Goal: Task Accomplishment & Management: Complete application form

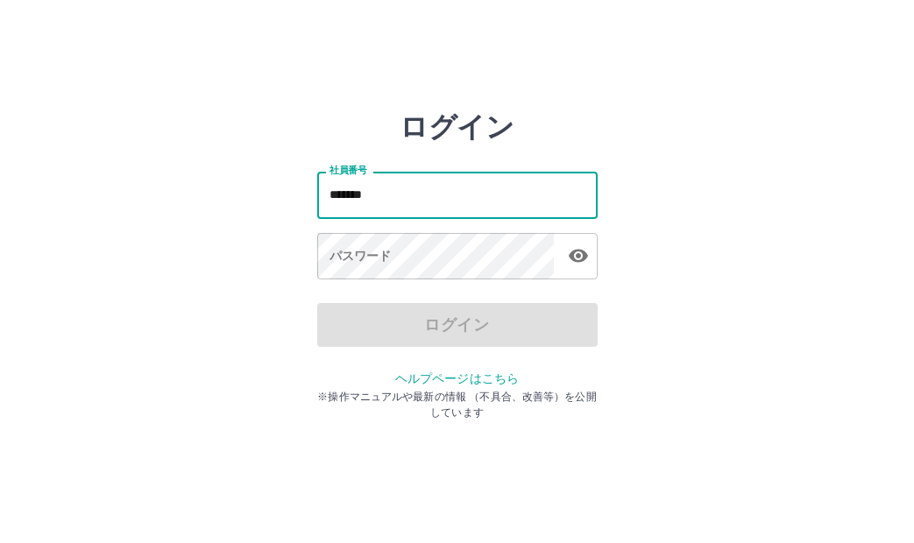
type input "*******"
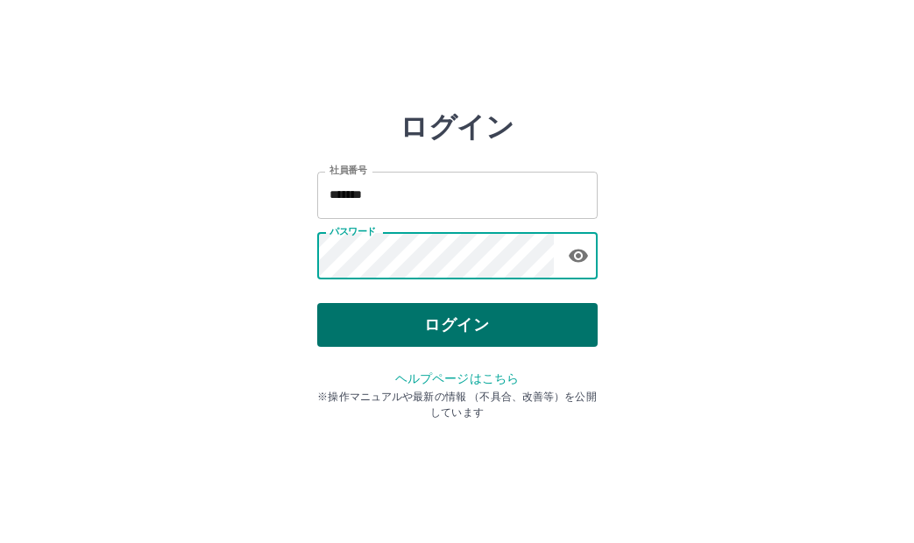
click at [417, 317] on button "ログイン" at bounding box center [457, 325] width 280 height 44
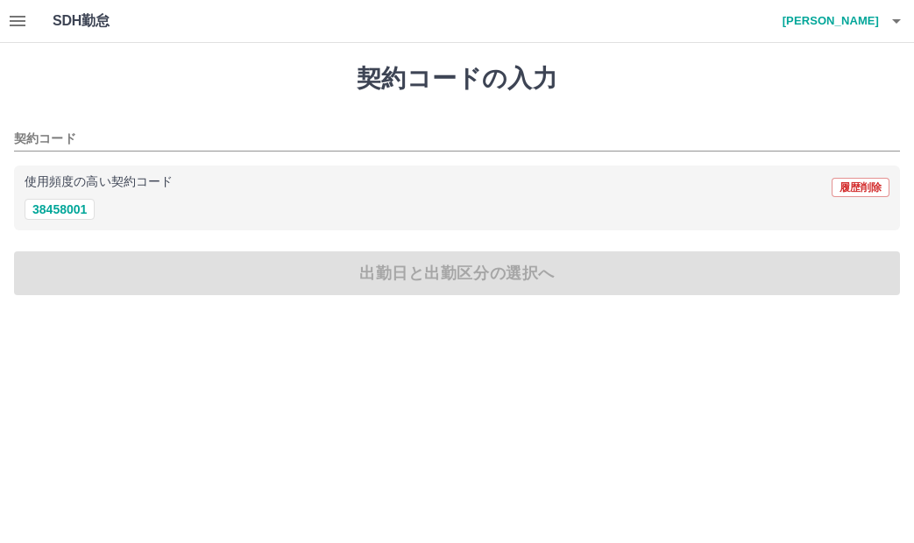
drag, startPoint x: 79, startPoint y: 206, endPoint x: 80, endPoint y: 241, distance: 35.1
click at [79, 209] on button "38458001" at bounding box center [60, 209] width 70 height 21
type input "********"
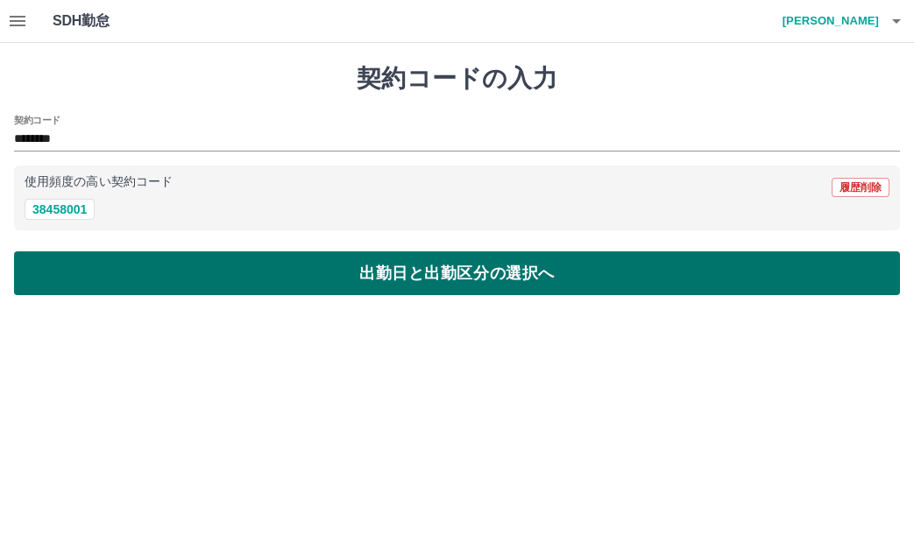
click at [96, 265] on button "出勤日と出勤区分の選択へ" at bounding box center [457, 273] width 886 height 44
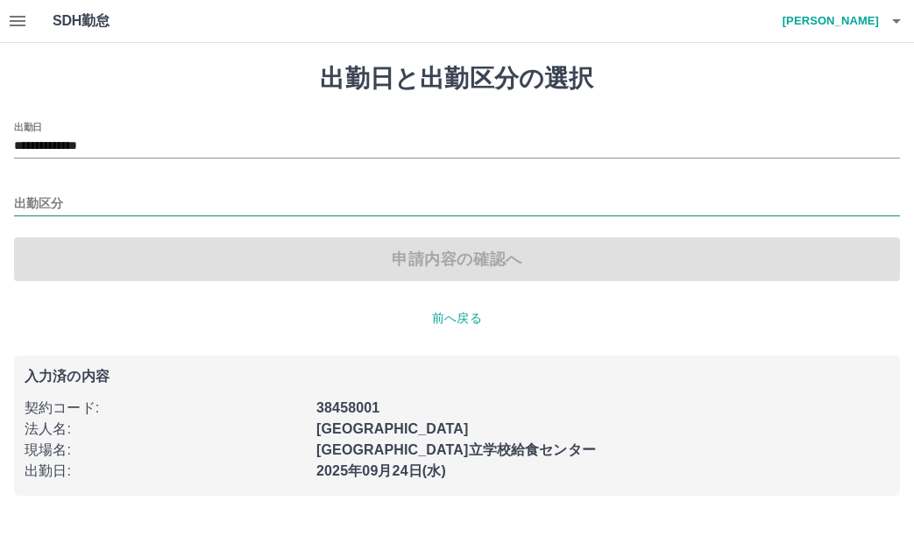
click at [63, 199] on input "出勤区分" at bounding box center [457, 205] width 886 height 22
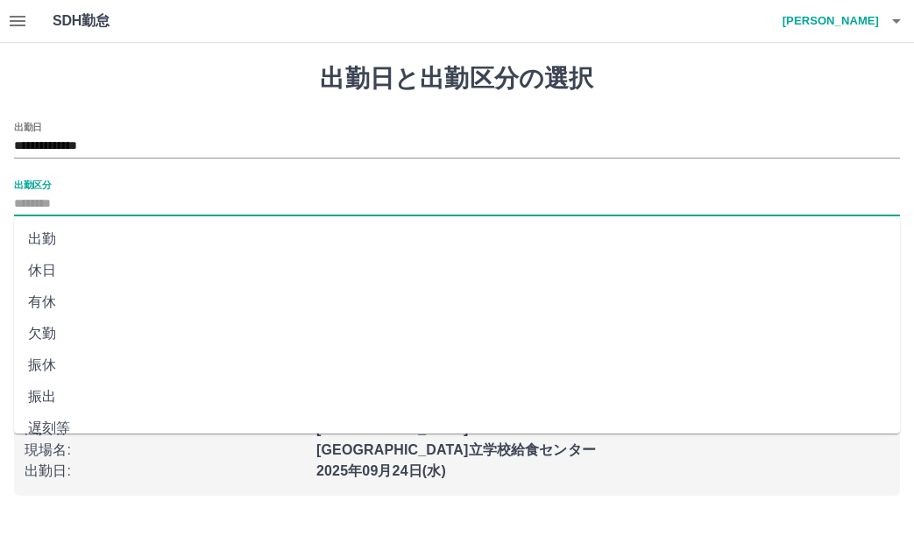
click at [76, 265] on li "休日" at bounding box center [457, 271] width 886 height 32
type input "**"
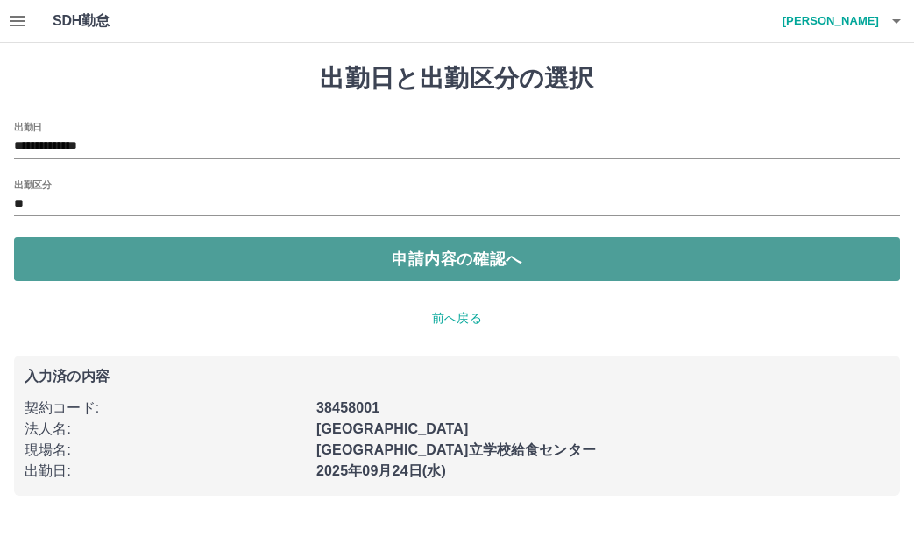
click at [76, 265] on button "申請内容の確認へ" at bounding box center [457, 259] width 886 height 44
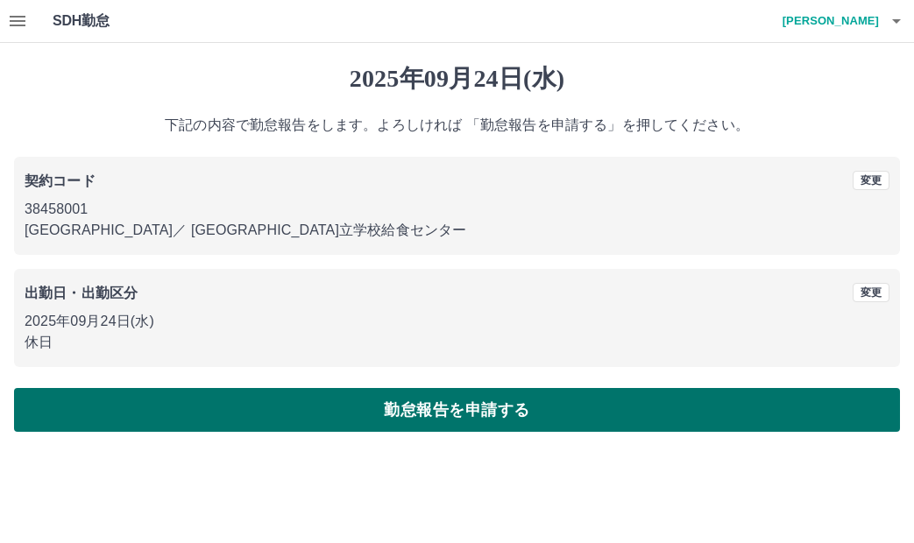
click at [323, 403] on button "勤怠報告を申請する" at bounding box center [457, 410] width 886 height 44
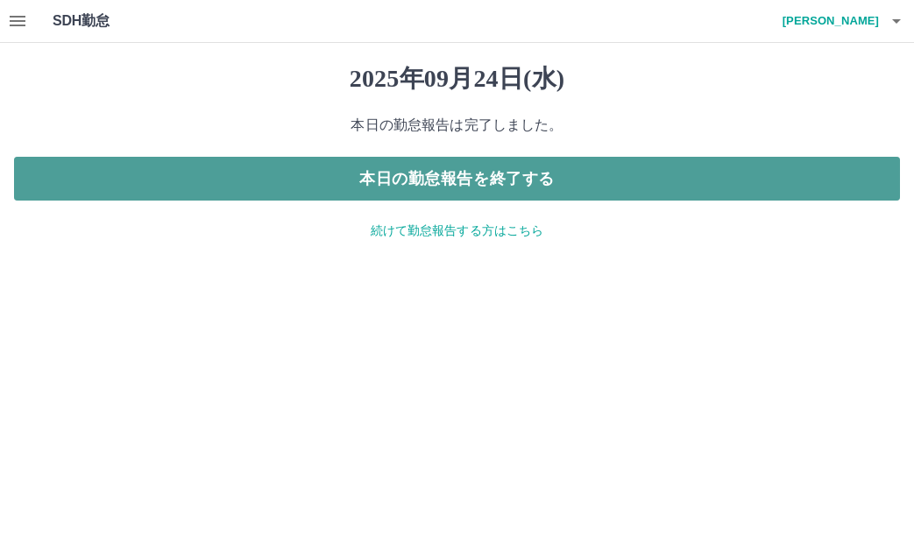
click at [264, 185] on button "本日の勤怠報告を終了する" at bounding box center [457, 179] width 886 height 44
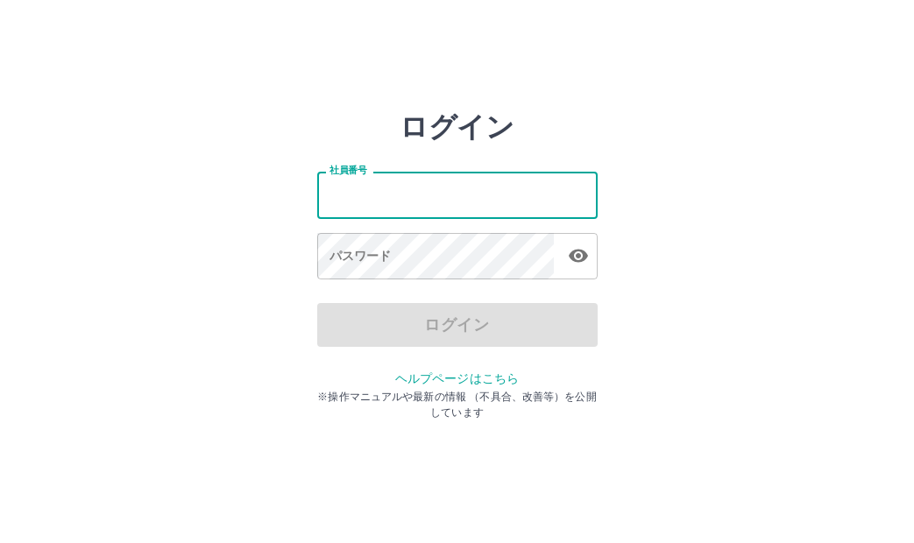
click at [462, 193] on input "社員番号" at bounding box center [457, 195] width 280 height 46
type input "*******"
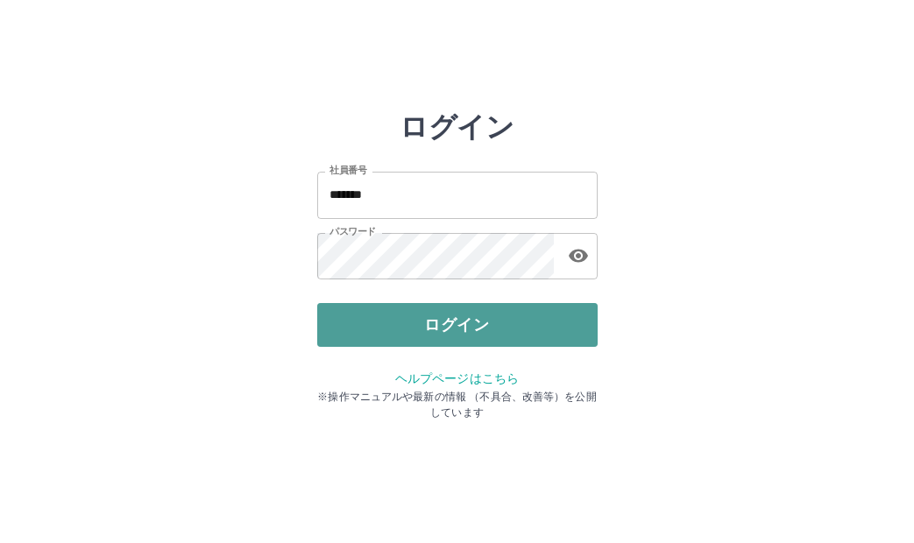
click at [530, 319] on button "ログイン" at bounding box center [457, 325] width 280 height 44
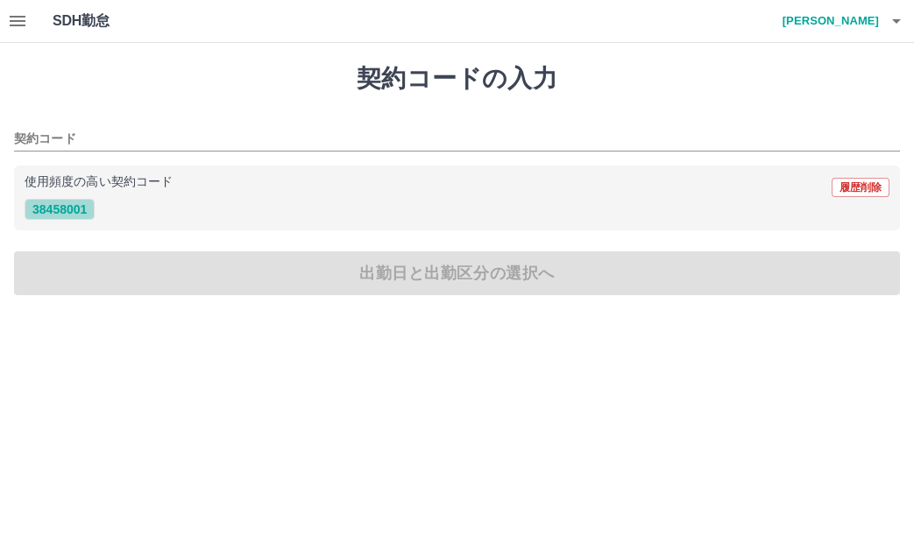
click at [58, 209] on button "38458001" at bounding box center [60, 209] width 70 height 21
type input "********"
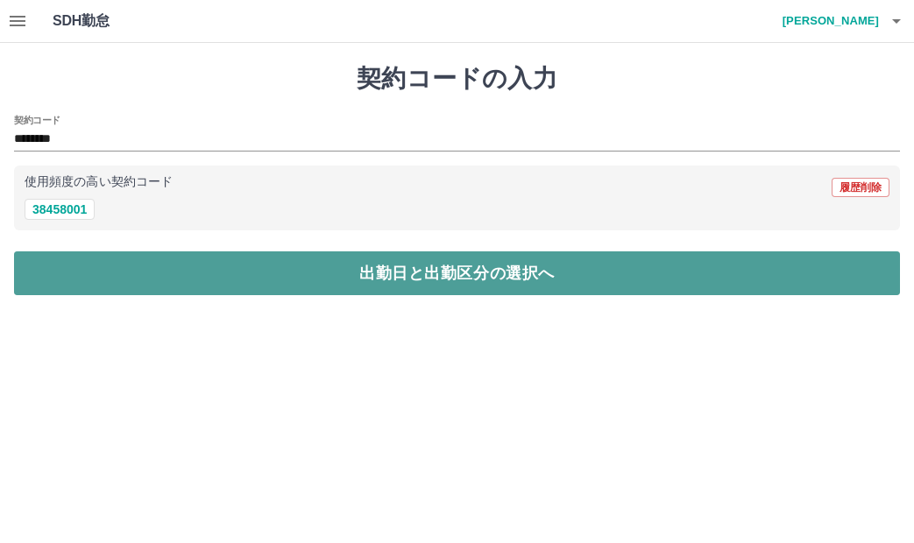
click at [88, 258] on button "出勤日と出勤区分の選択へ" at bounding box center [457, 273] width 886 height 44
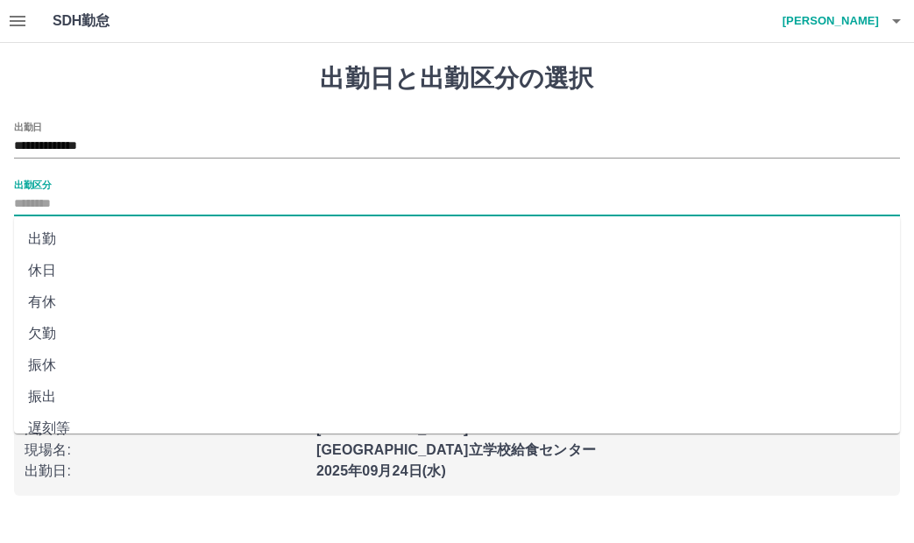
click at [98, 211] on input "出勤区分" at bounding box center [457, 205] width 886 height 22
click at [78, 279] on li "休日" at bounding box center [457, 271] width 886 height 32
type input "**"
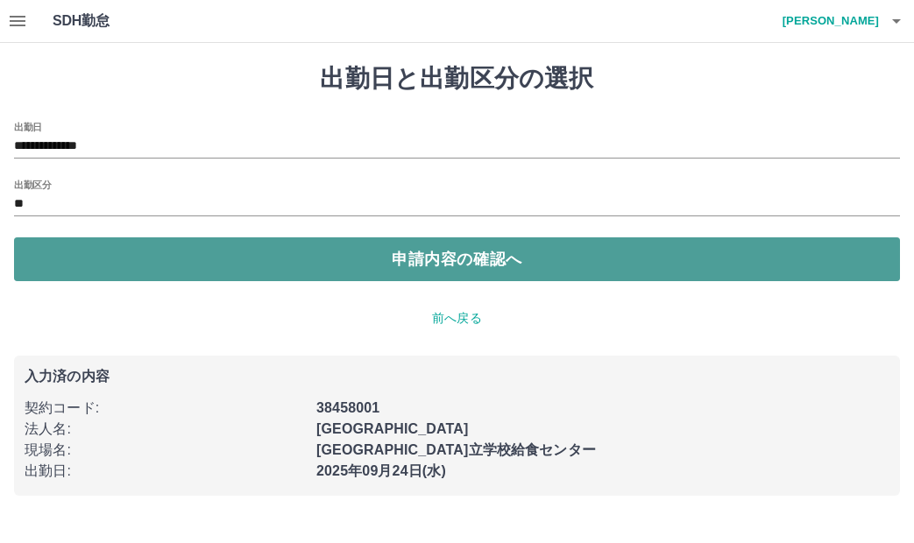
click at [86, 257] on button "申請内容の確認へ" at bounding box center [457, 259] width 886 height 44
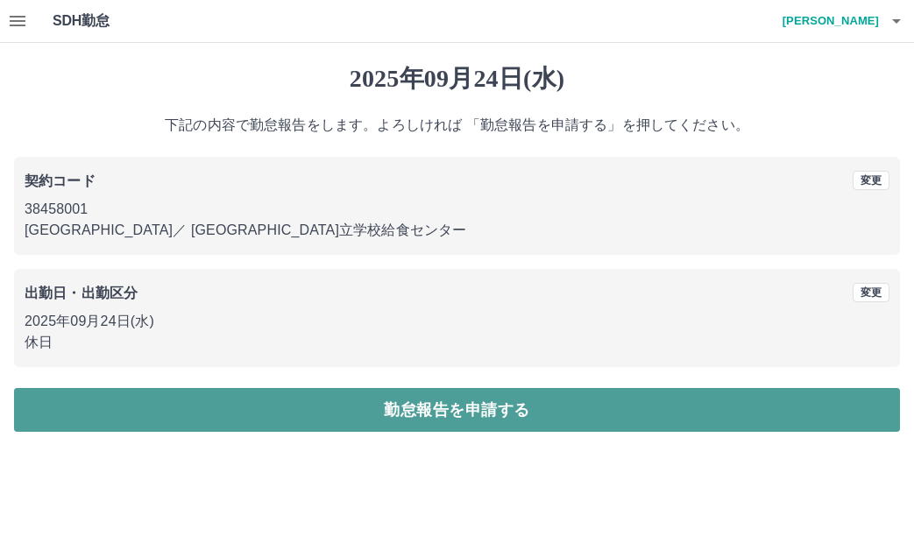
click at [637, 415] on button "勤怠報告を申請する" at bounding box center [457, 410] width 886 height 44
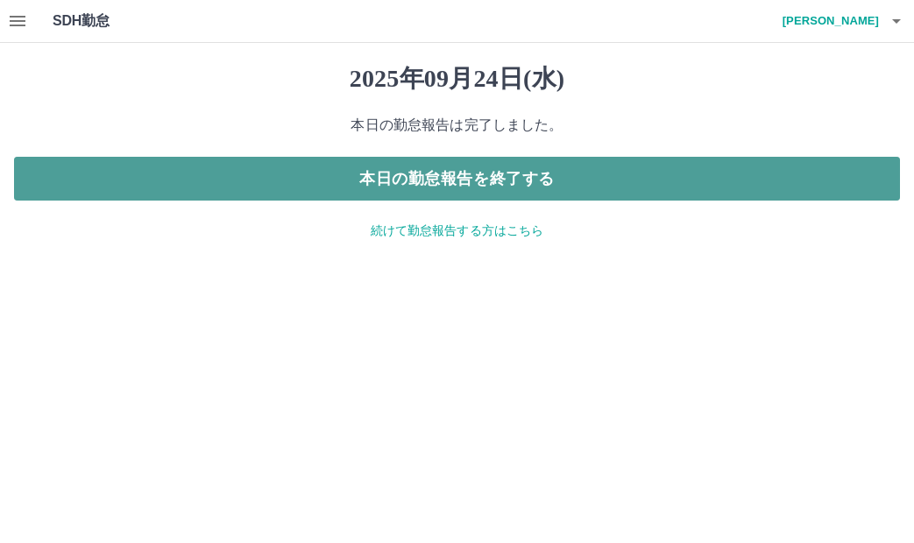
click at [583, 182] on button "本日の勤怠報告を終了する" at bounding box center [457, 179] width 886 height 44
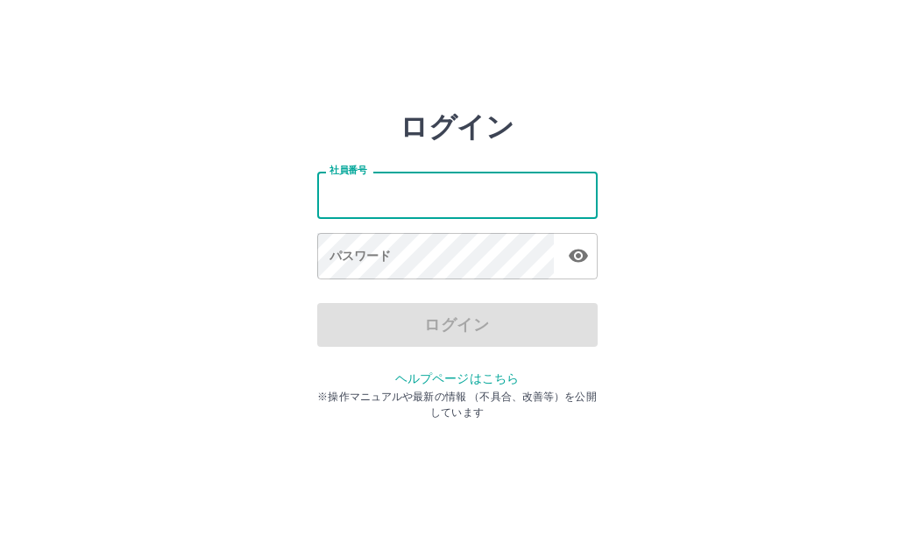
click at [451, 186] on input "社員番号" at bounding box center [457, 195] width 280 height 46
type input "*******"
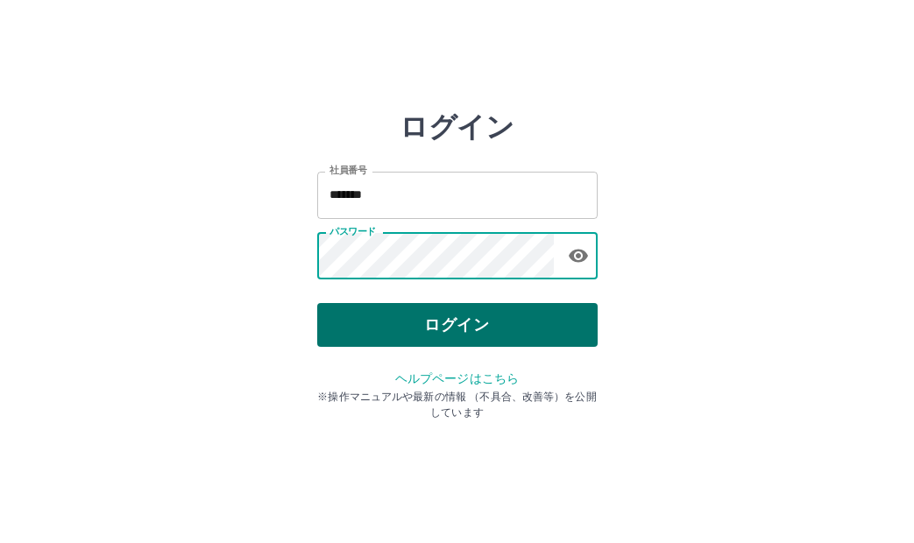
click at [512, 321] on button "ログイン" at bounding box center [457, 325] width 280 height 44
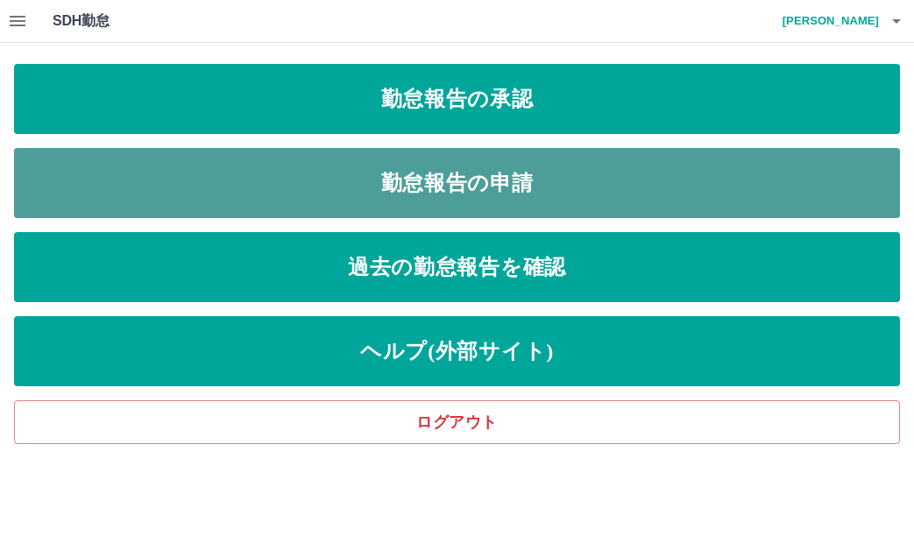
click at [413, 173] on link "勤怠報告の申請" at bounding box center [457, 183] width 886 height 70
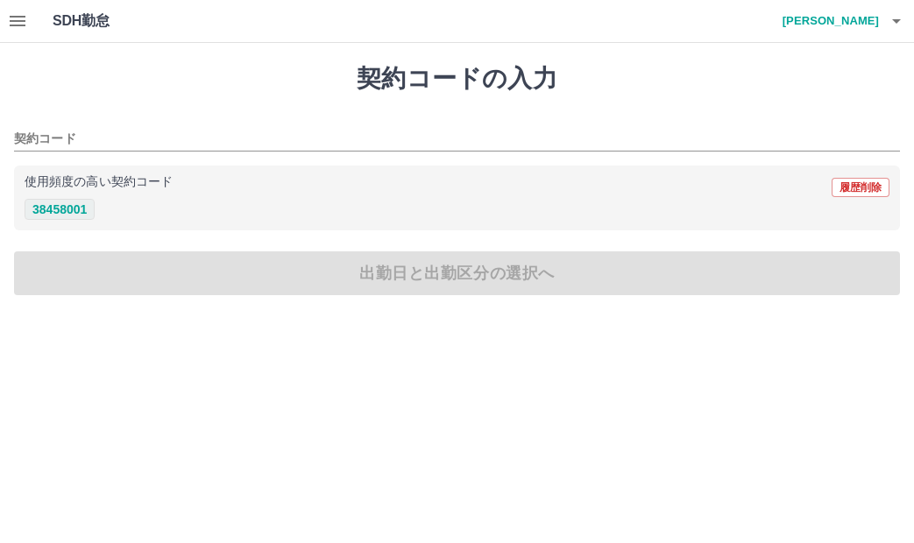
click at [73, 209] on button "38458001" at bounding box center [60, 209] width 70 height 21
type input "********"
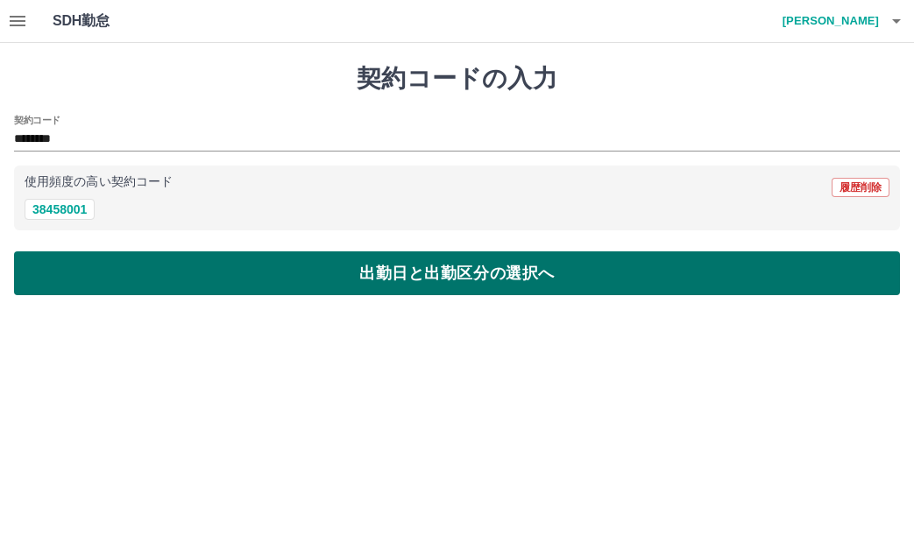
click at [110, 298] on div "契約コードの入力 契約コード ******** 使用頻度の高い契約コード 履歴削除 38458001 出勤日と出勤区分の選択へ" at bounding box center [457, 179] width 914 height 273
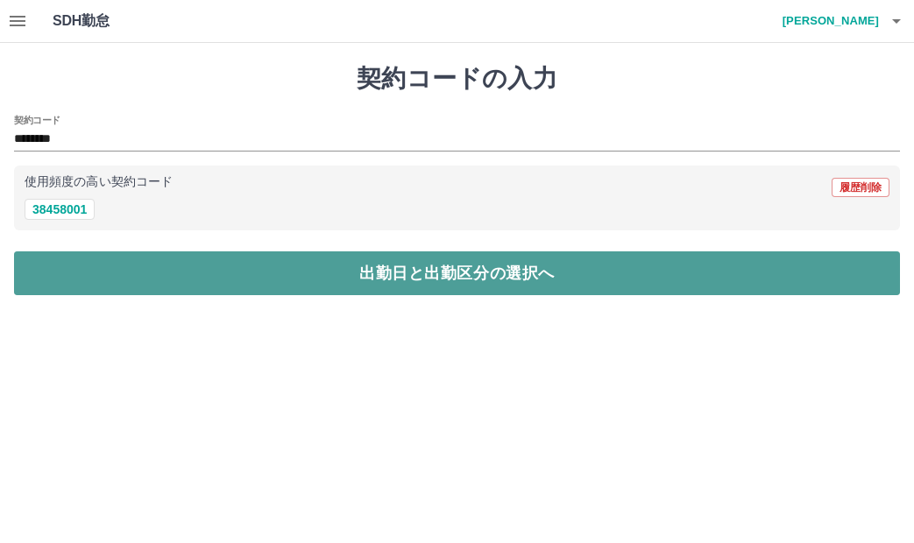
click at [112, 286] on button "出勤日と出勤区分の選択へ" at bounding box center [457, 273] width 886 height 44
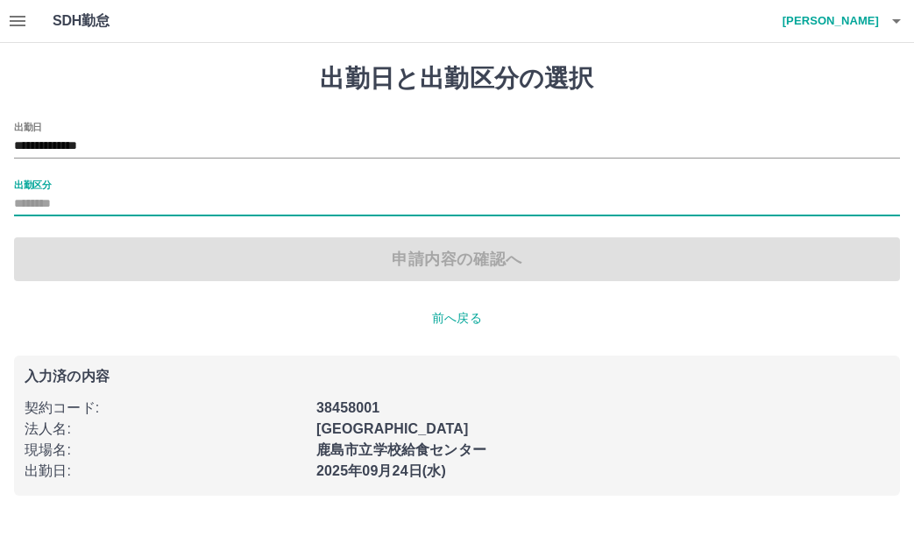
click at [122, 195] on input "出勤区分" at bounding box center [457, 205] width 886 height 22
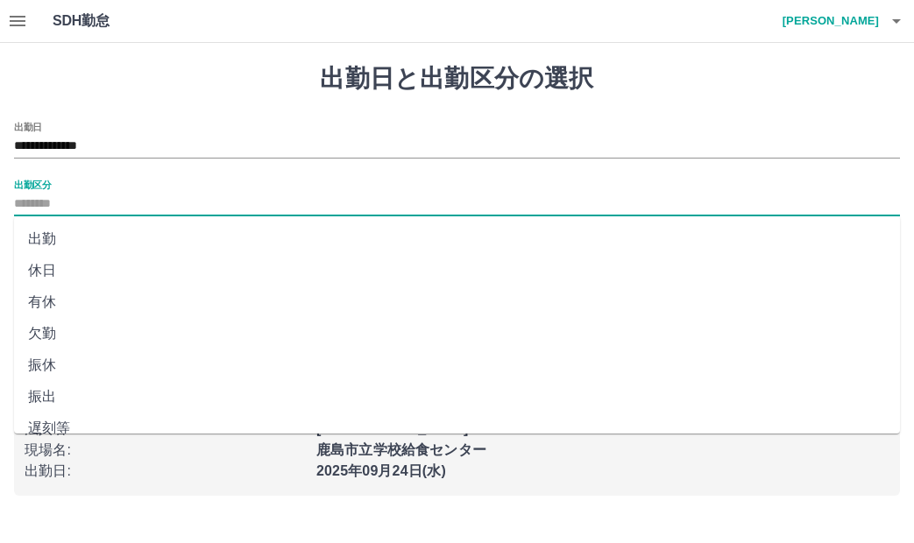
click at [103, 245] on li "出勤" at bounding box center [457, 239] width 886 height 32
type input "**"
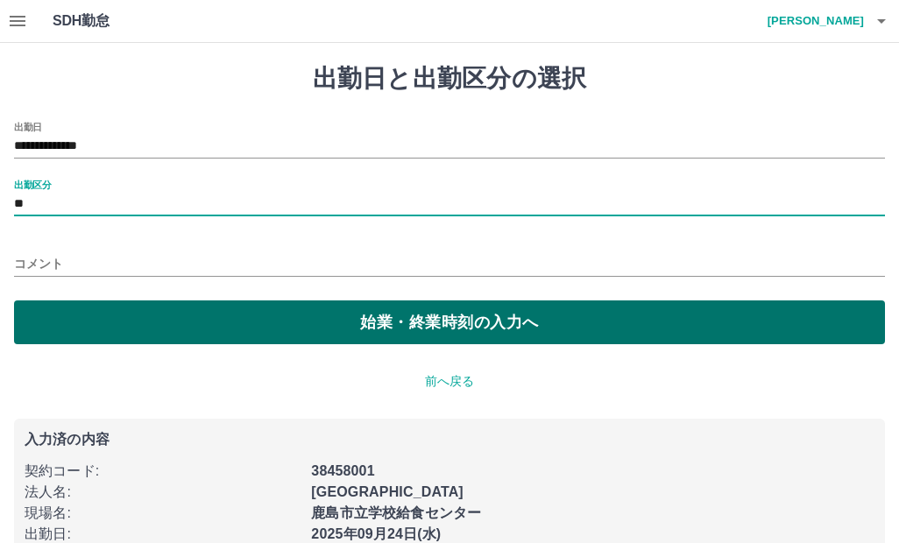
click at [114, 310] on button "始業・終業時刻の入力へ" at bounding box center [449, 323] width 871 height 44
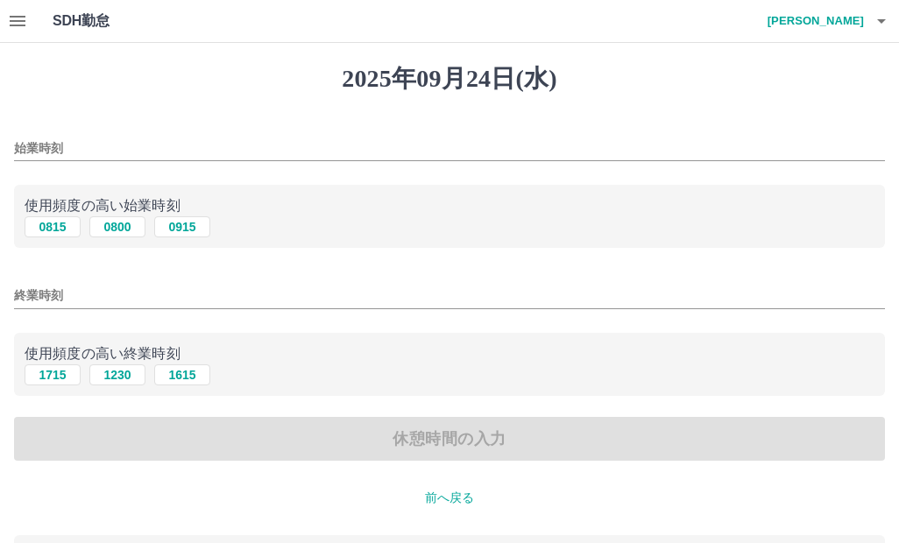
drag, startPoint x: 65, startPoint y: 224, endPoint x: 63, endPoint y: 281, distance: 57.0
click at [65, 230] on button "0815" at bounding box center [53, 226] width 56 height 21
type input "****"
click at [53, 372] on button "1715" at bounding box center [53, 374] width 56 height 21
type input "****"
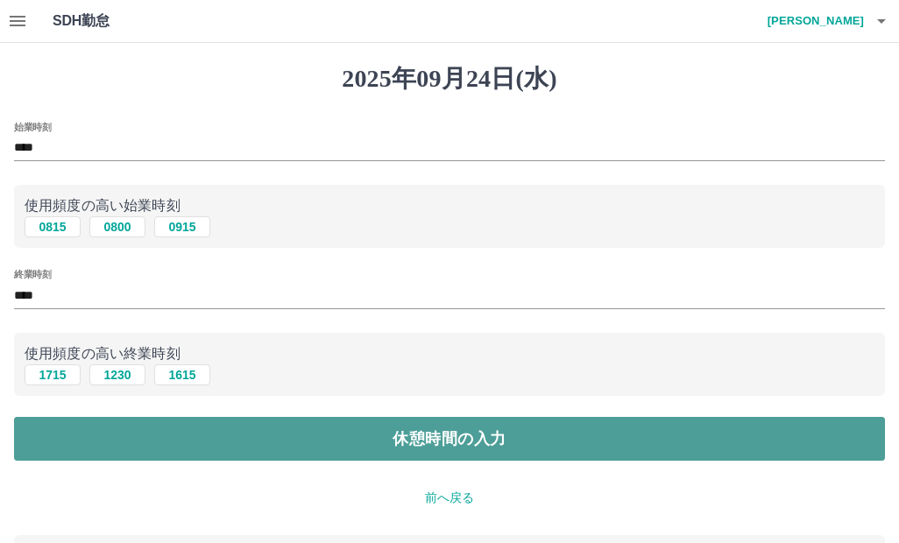
click at [110, 424] on button "休憩時間の入力" at bounding box center [449, 439] width 871 height 44
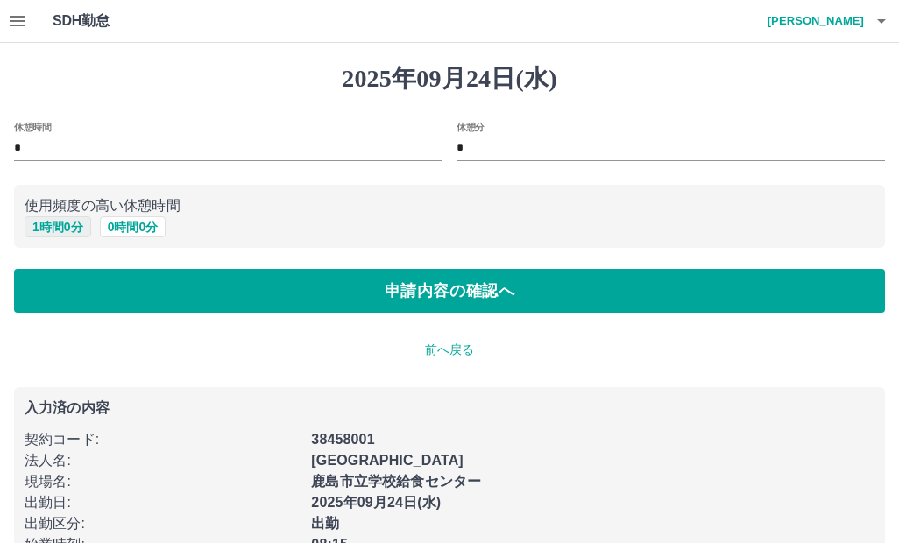
click at [67, 228] on button "1 時間 0 分" at bounding box center [58, 226] width 67 height 21
type input "*"
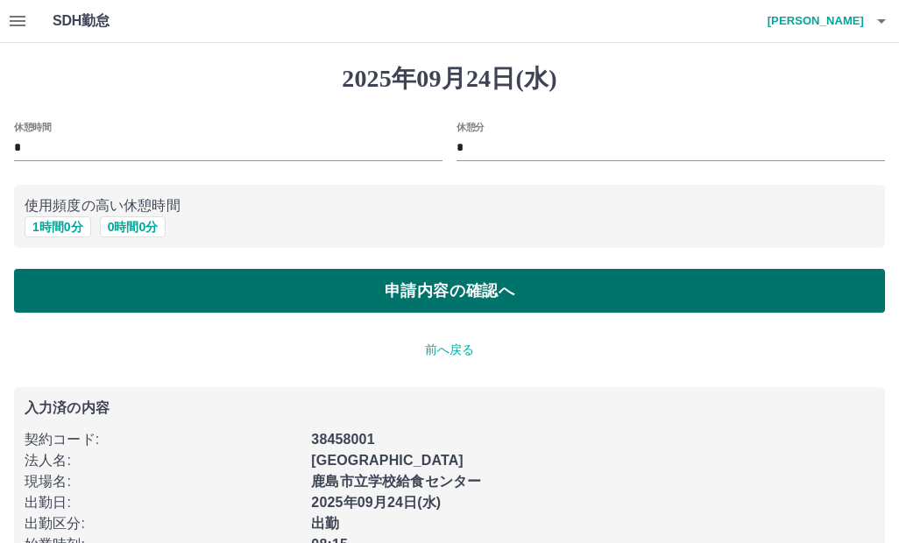
click at [76, 285] on button "申請内容の確認へ" at bounding box center [449, 291] width 871 height 44
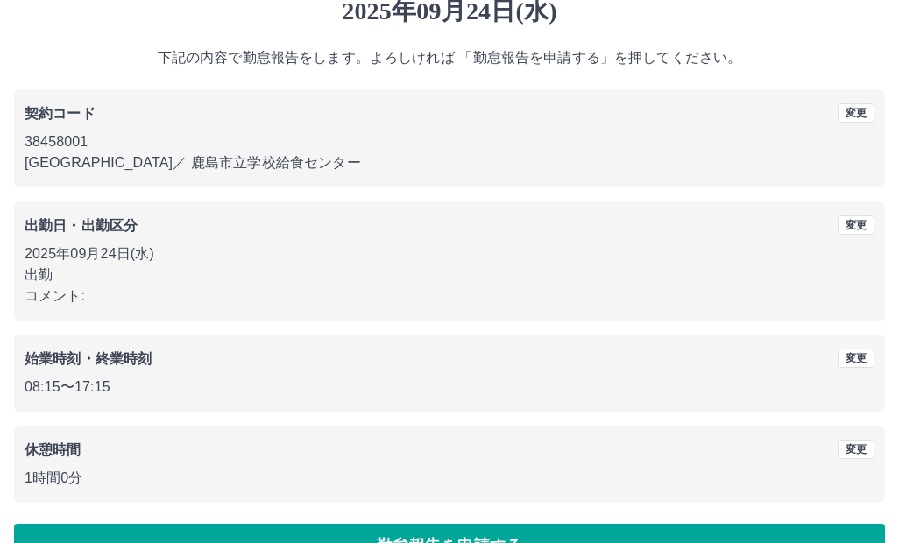
scroll to position [113, 0]
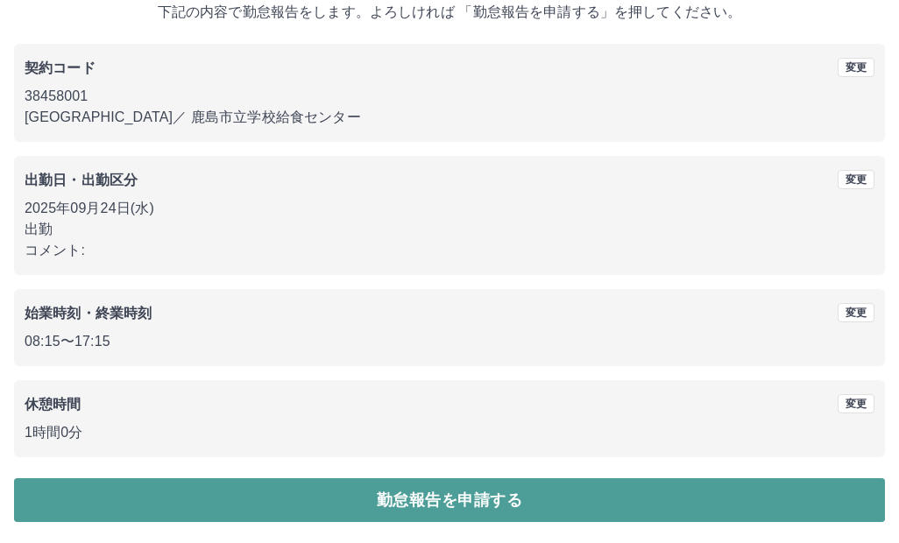
click at [262, 491] on button "勤怠報告を申請する" at bounding box center [449, 500] width 871 height 44
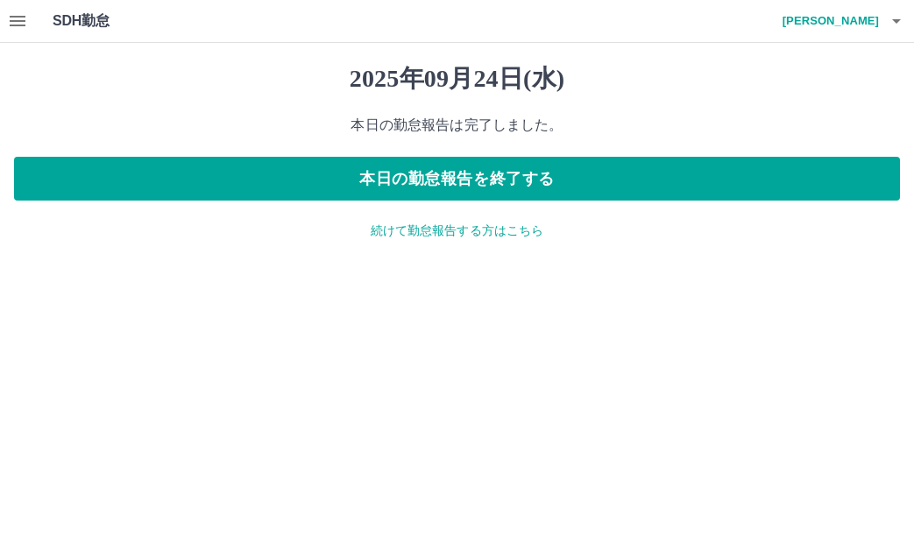
click at [396, 235] on p "続けて勤怠報告する方はこちら" at bounding box center [457, 231] width 886 height 18
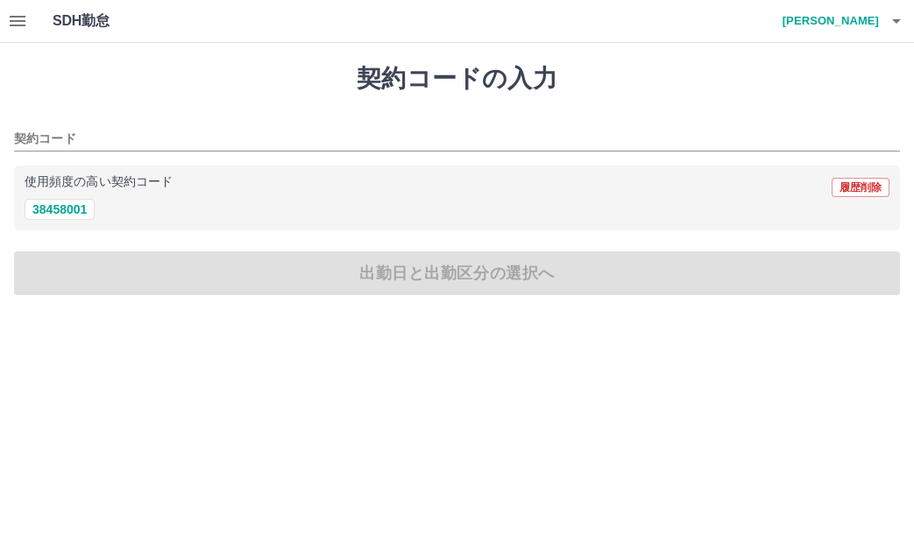
click at [17, 16] on icon "button" at bounding box center [17, 21] width 21 height 21
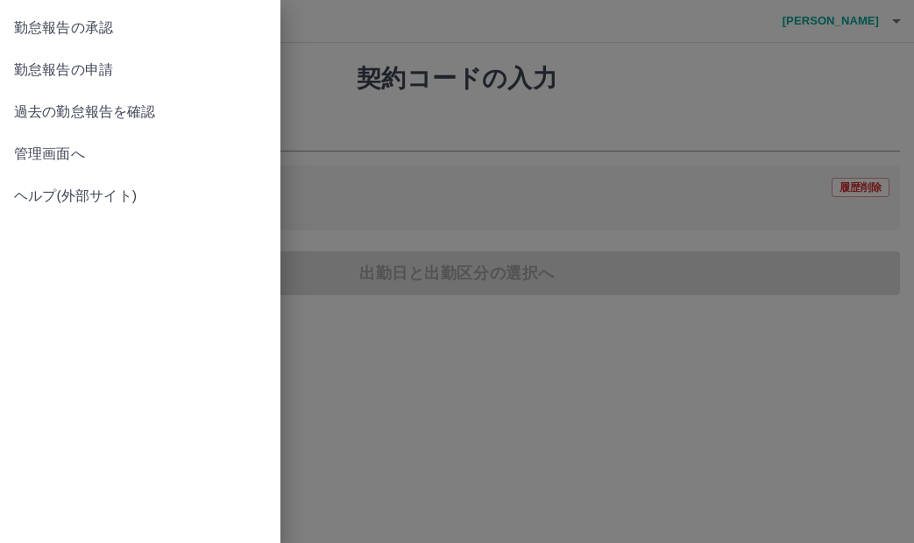
click at [102, 28] on span "勤怠報告の承認" at bounding box center [140, 28] width 252 height 21
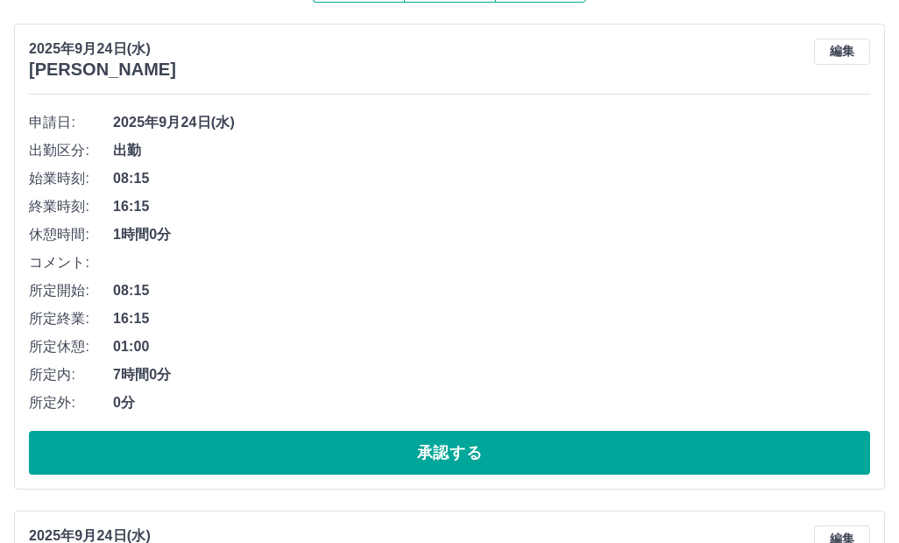
scroll to position [263, 0]
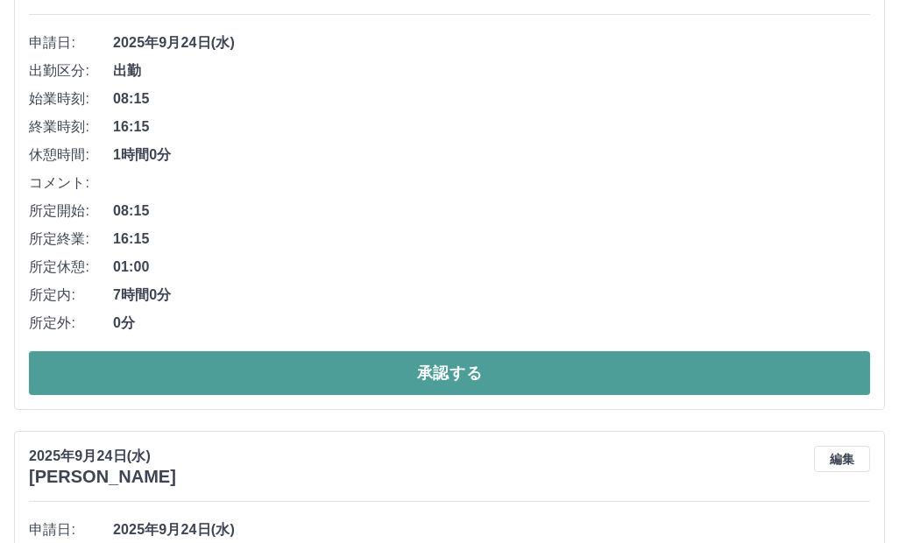
click at [300, 364] on button "承認する" at bounding box center [449, 373] width 841 height 44
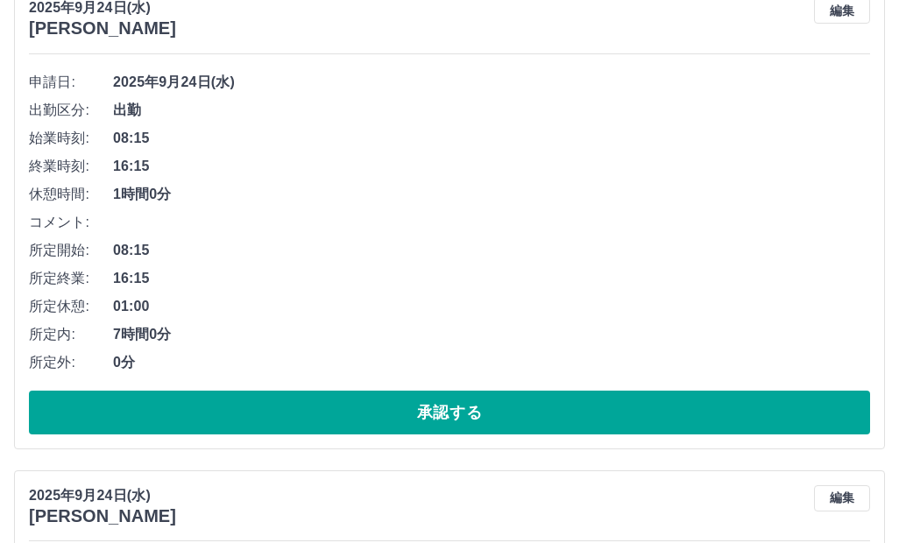
scroll to position [3893, 0]
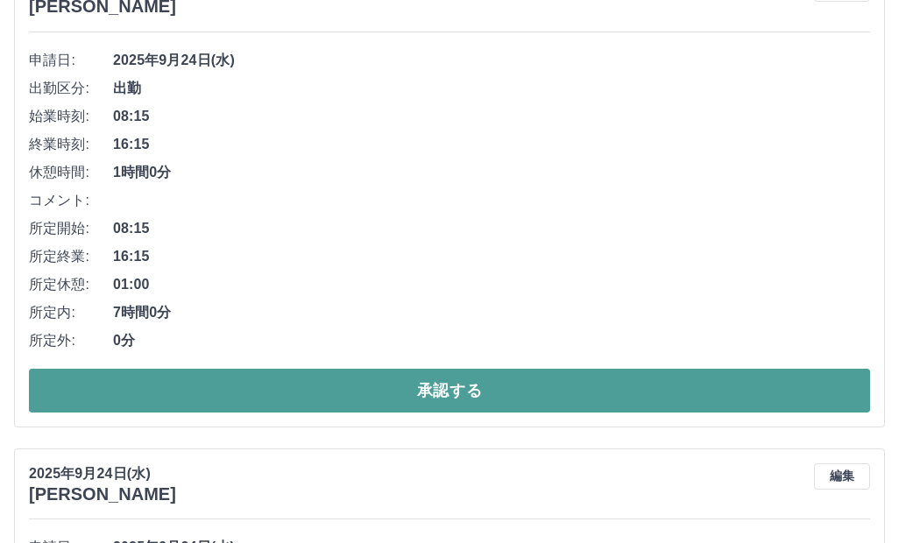
click at [287, 385] on button "承認する" at bounding box center [449, 391] width 841 height 44
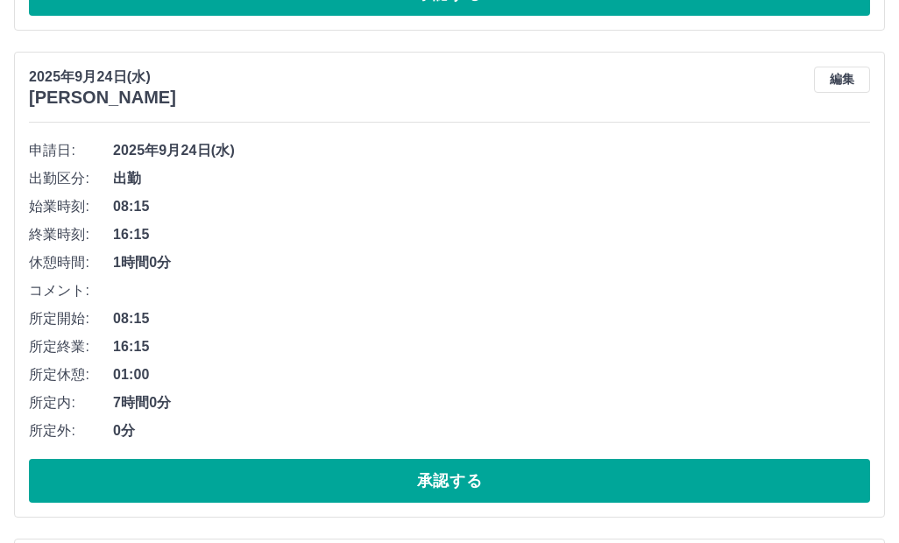
scroll to position [5530, 0]
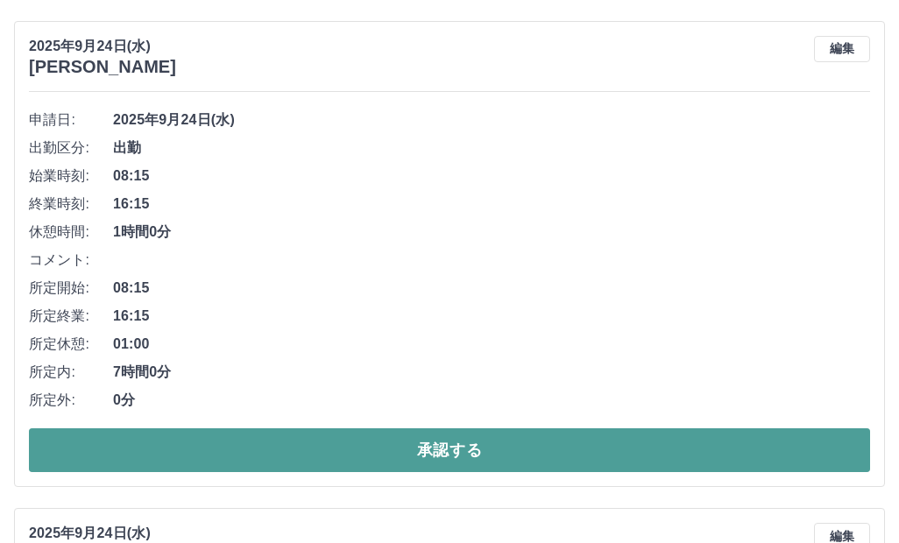
click at [510, 447] on button "承認する" at bounding box center [449, 450] width 841 height 44
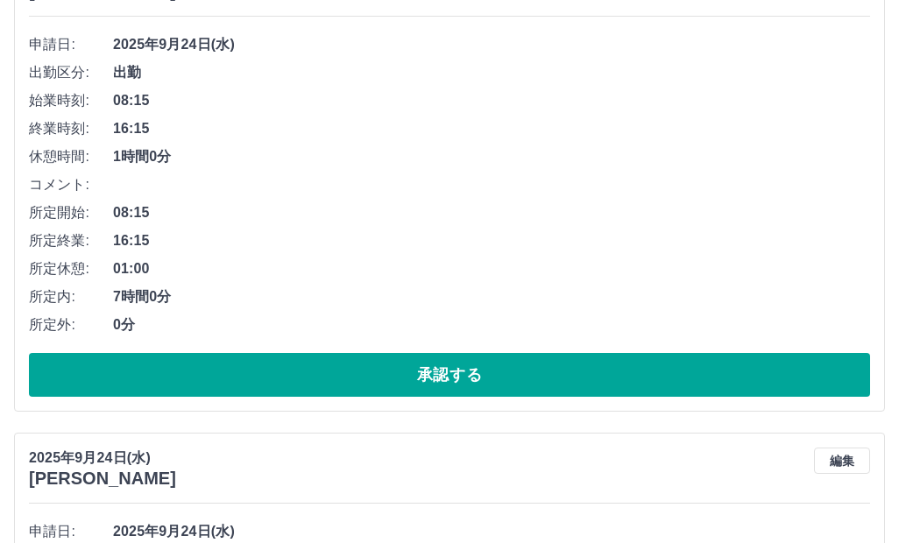
scroll to position [7009, 0]
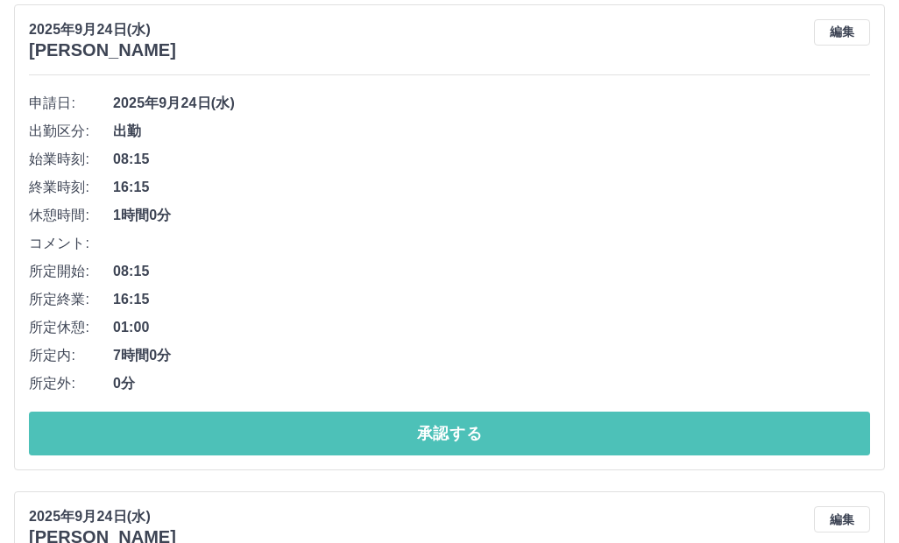
click at [511, 429] on button "承認する" at bounding box center [449, 434] width 841 height 44
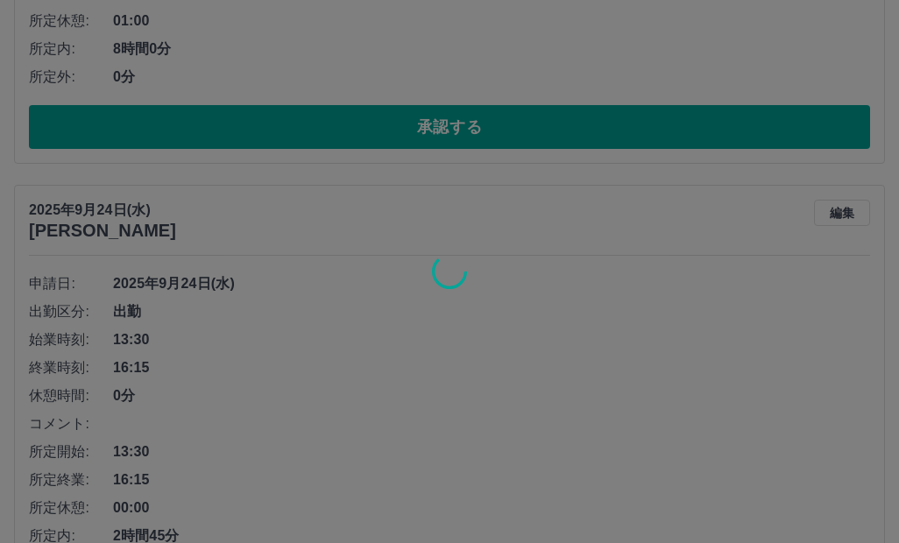
scroll to position [3330, 0]
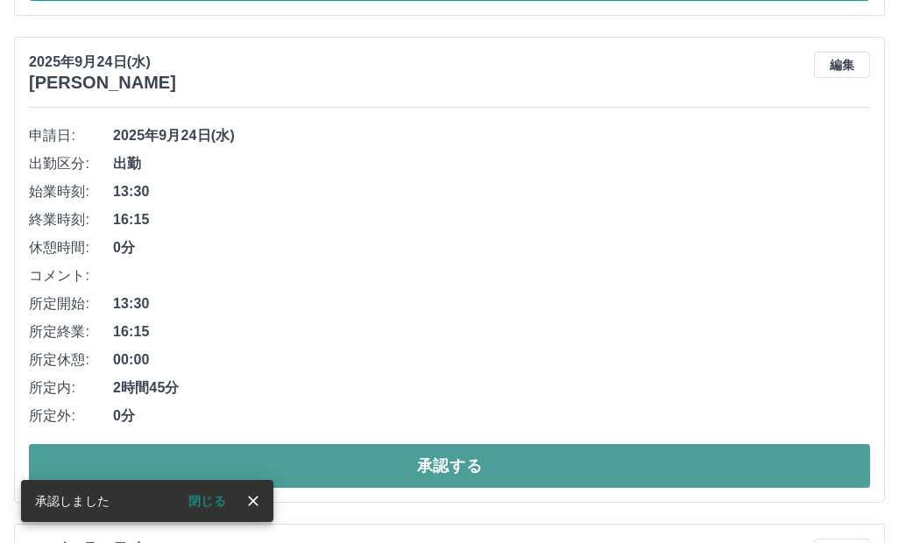
click at [356, 461] on button "承認する" at bounding box center [449, 466] width 841 height 44
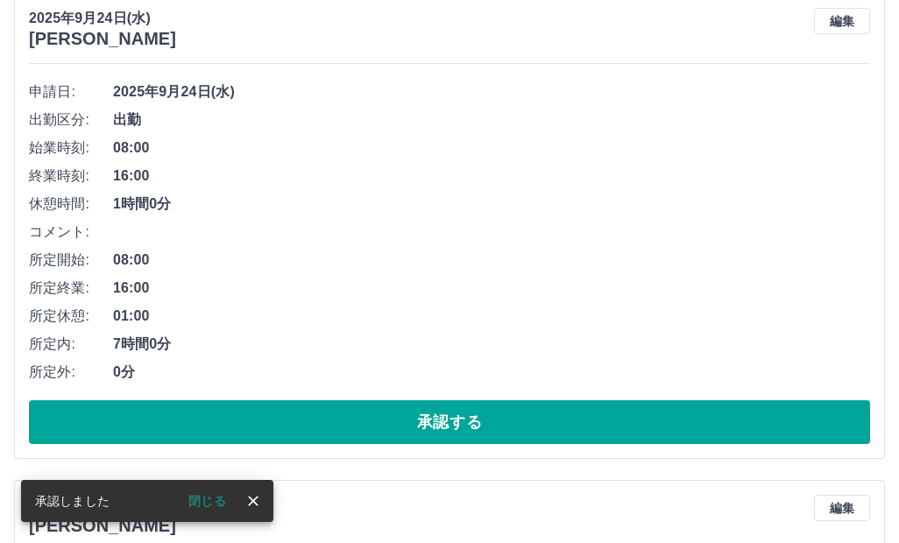
scroll to position [5559, 0]
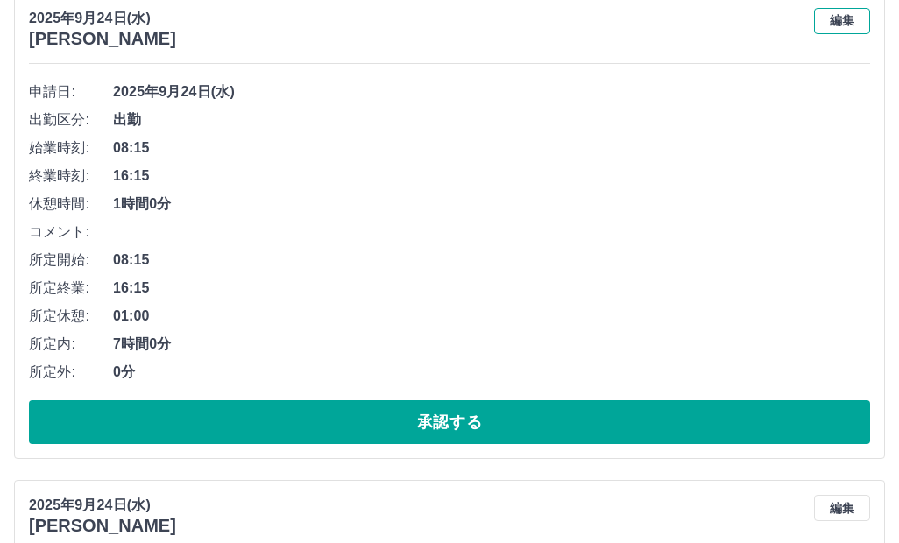
click at [826, 23] on button "編集" at bounding box center [842, 21] width 56 height 26
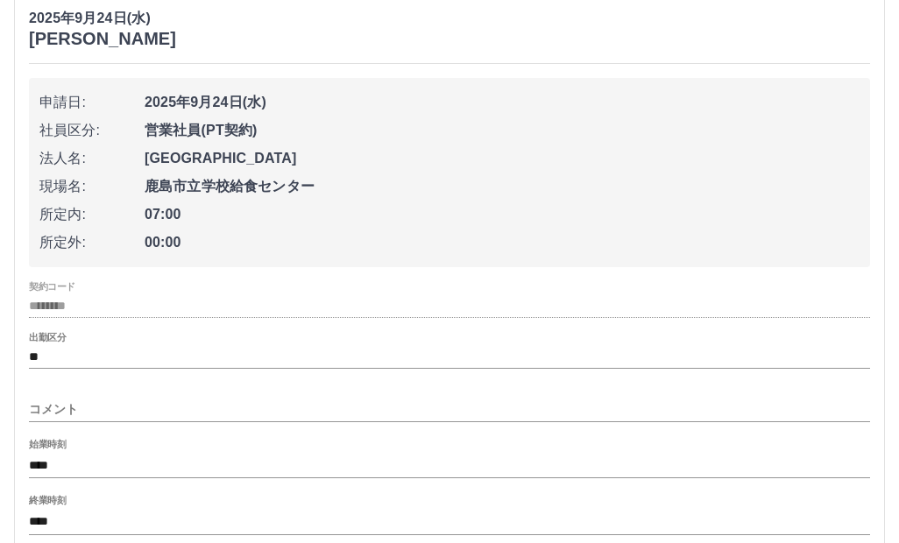
click at [96, 411] on input "コメント" at bounding box center [449, 409] width 841 height 25
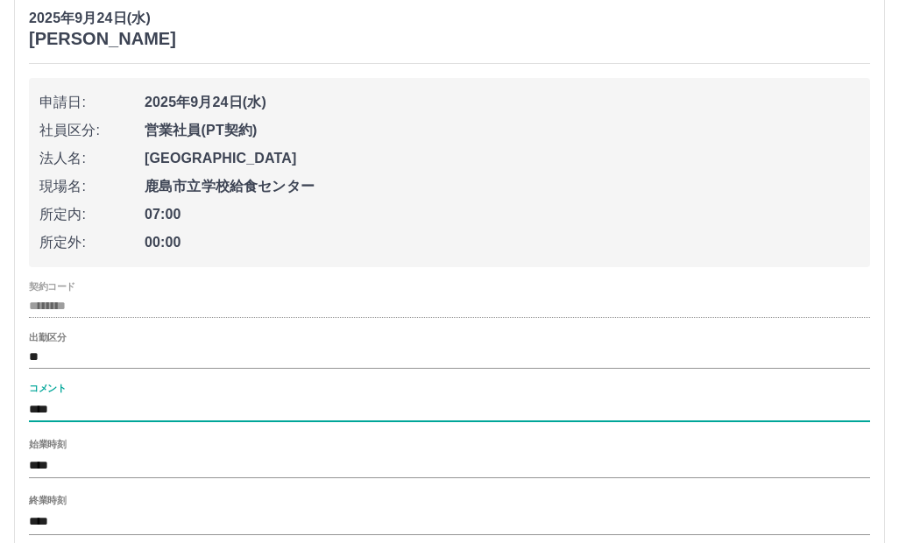
type input "****"
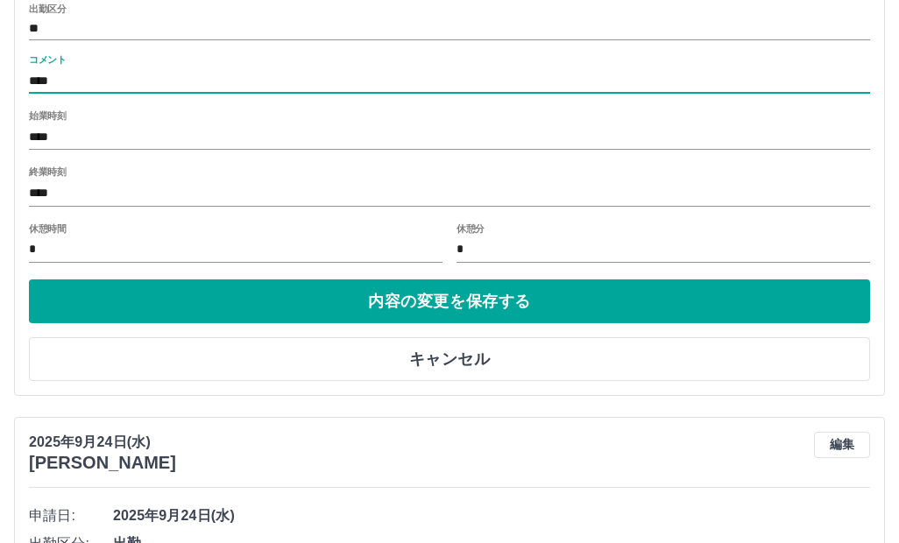
scroll to position [5997, 0]
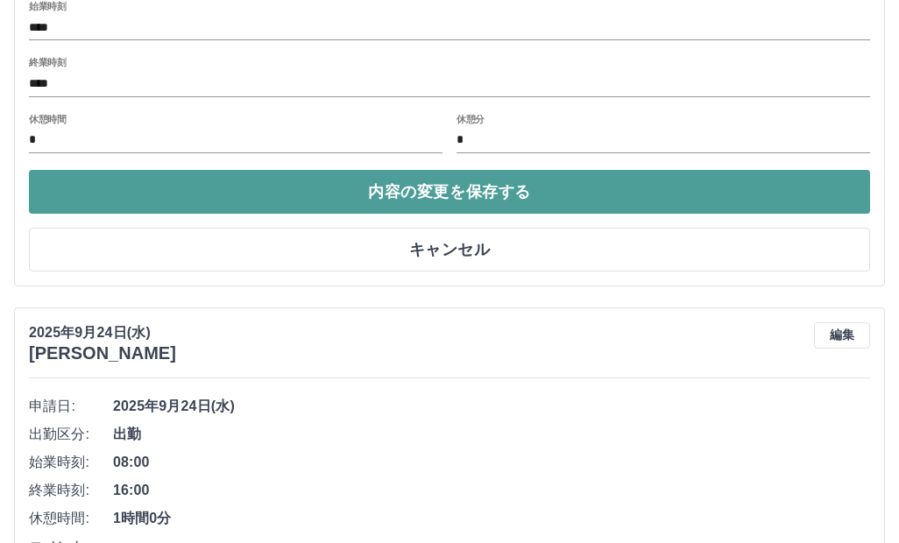
click at [347, 185] on button "内容の変更を保存する" at bounding box center [449, 192] width 841 height 44
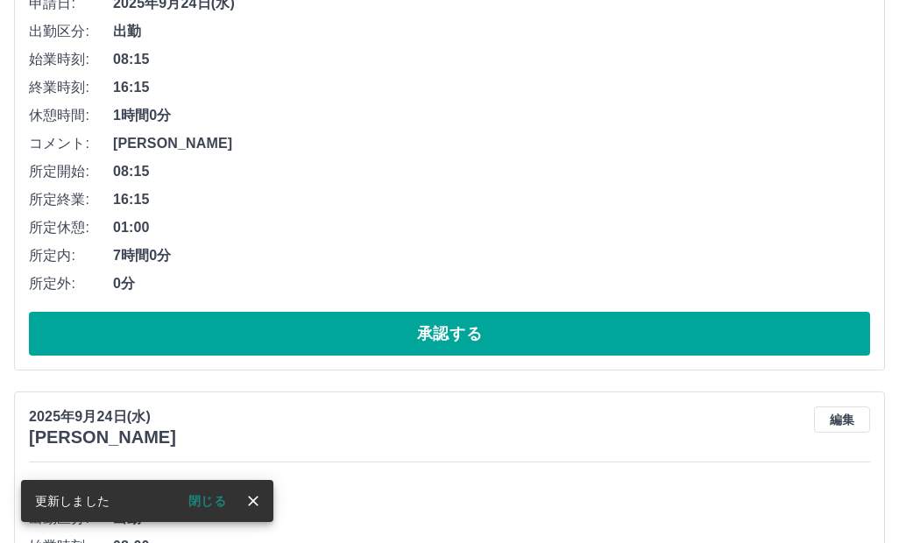
scroll to position [5821, 0]
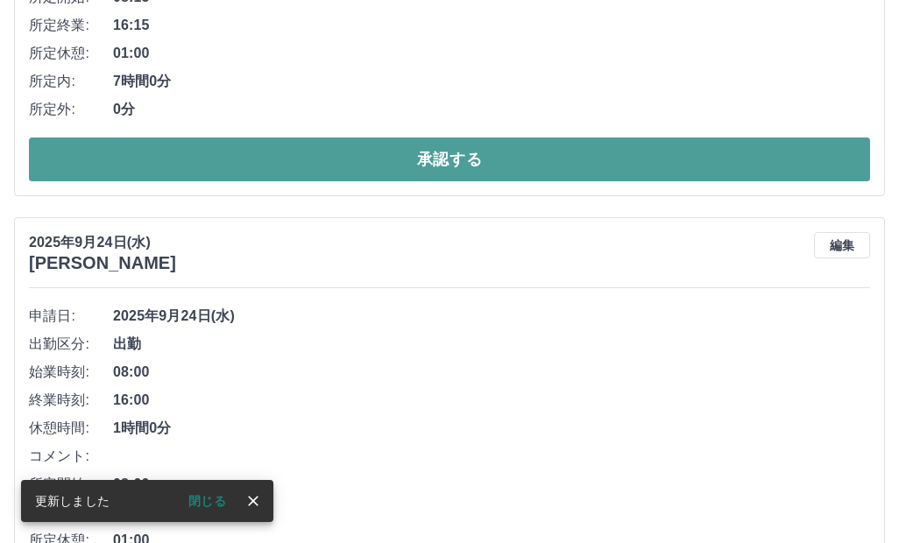
click at [322, 162] on button "承認する" at bounding box center [449, 160] width 841 height 44
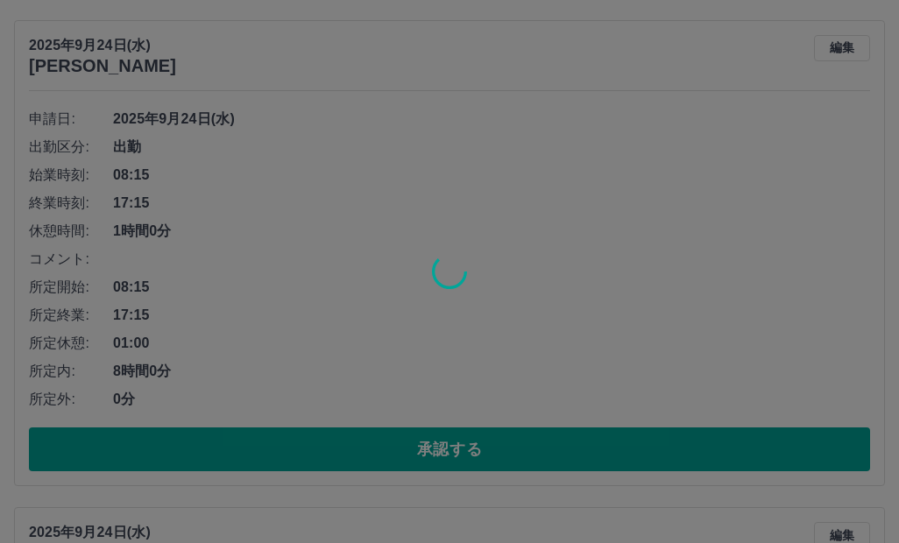
scroll to position [3631, 0]
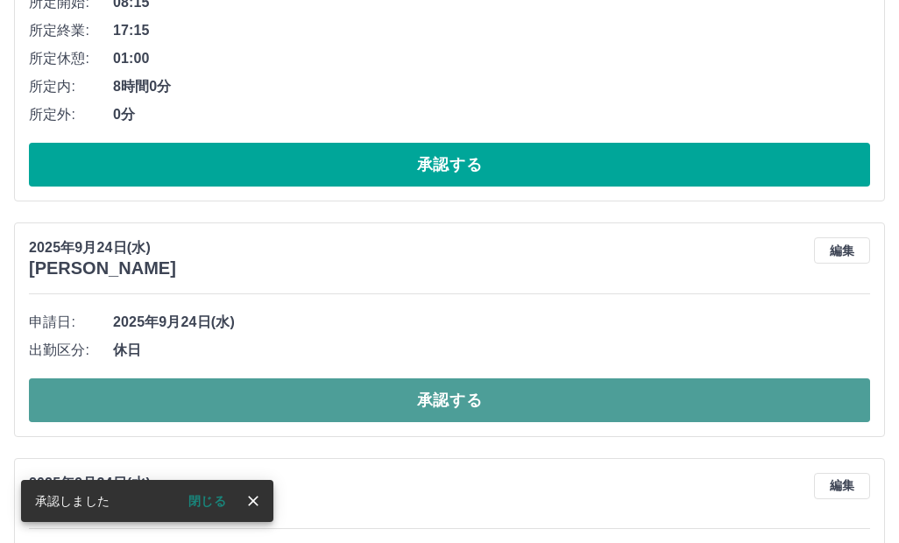
click at [357, 390] on button "承認する" at bounding box center [449, 401] width 841 height 44
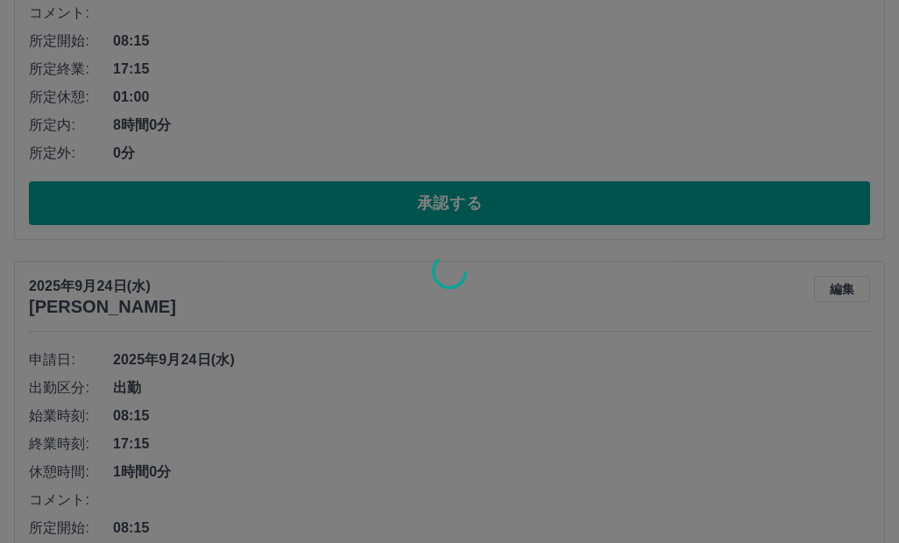
scroll to position [3280, 0]
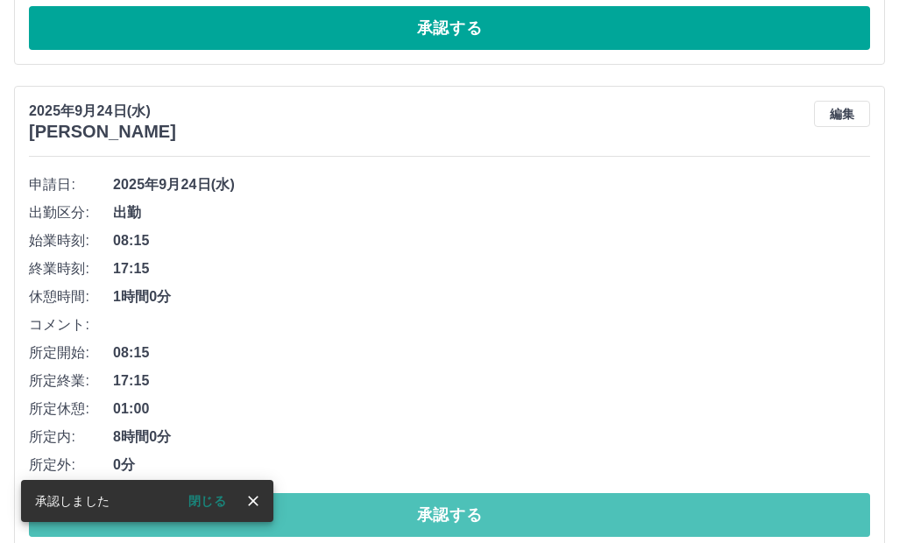
click at [400, 508] on button "承認する" at bounding box center [449, 515] width 841 height 44
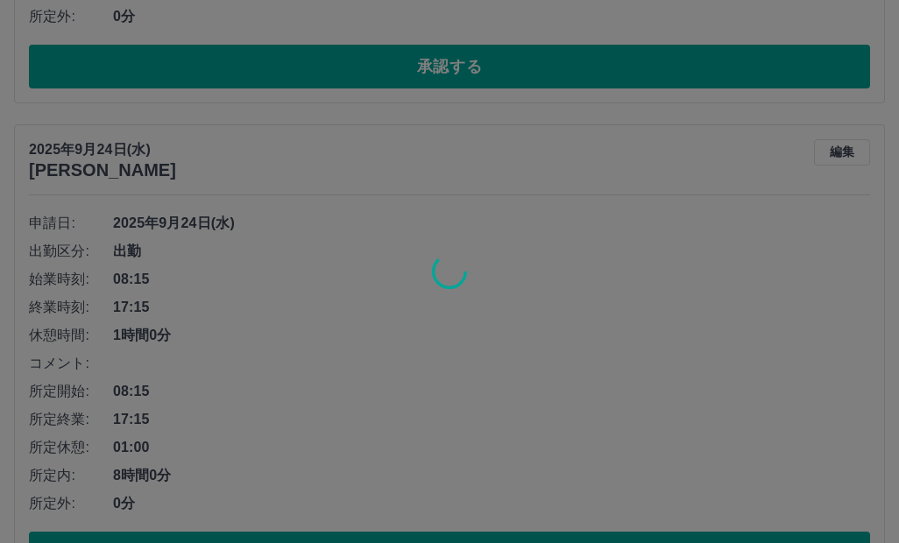
scroll to position [2842, 0]
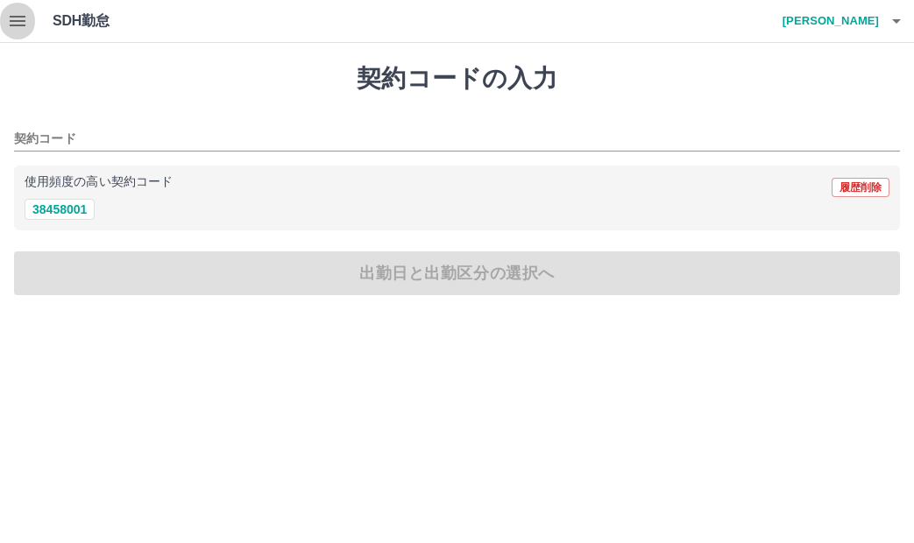
click at [21, 18] on icon "button" at bounding box center [18, 21] width 16 height 11
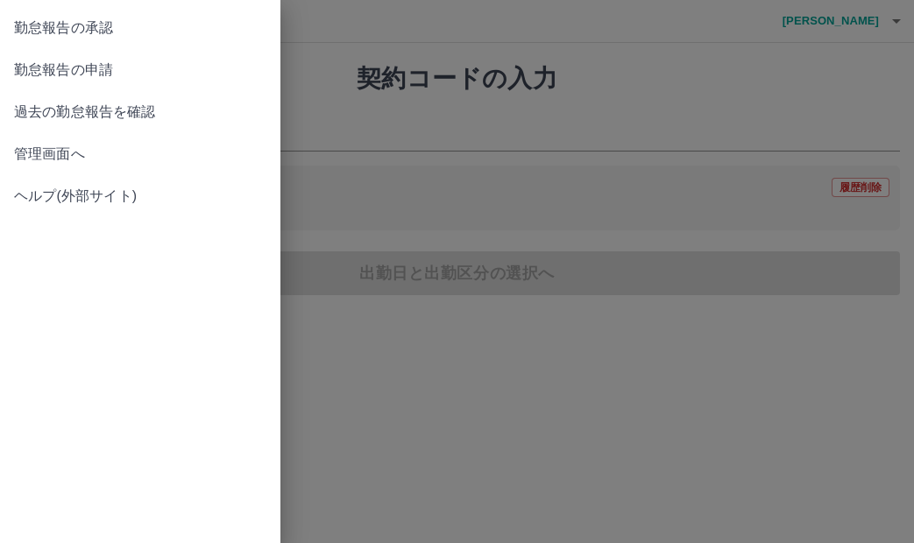
click at [114, 30] on span "勤怠報告の承認" at bounding box center [140, 28] width 252 height 21
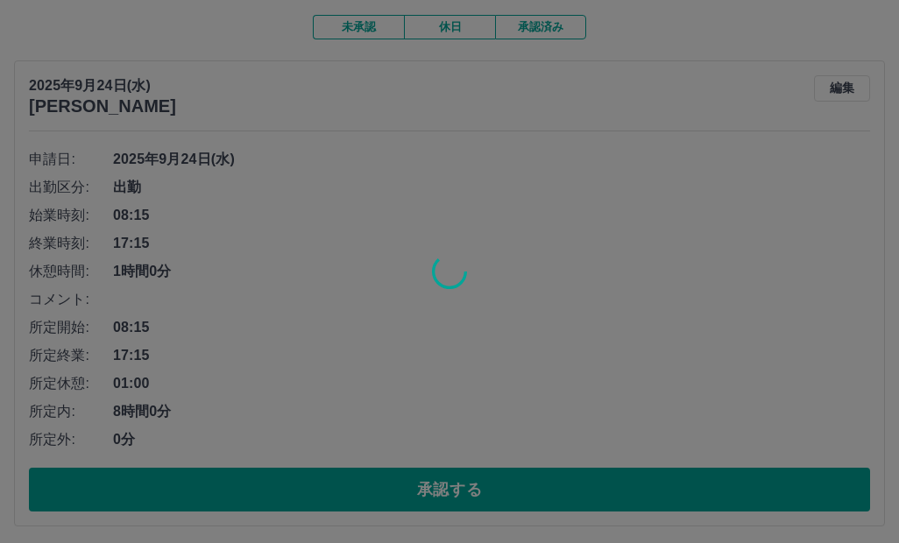
scroll to position [438, 0]
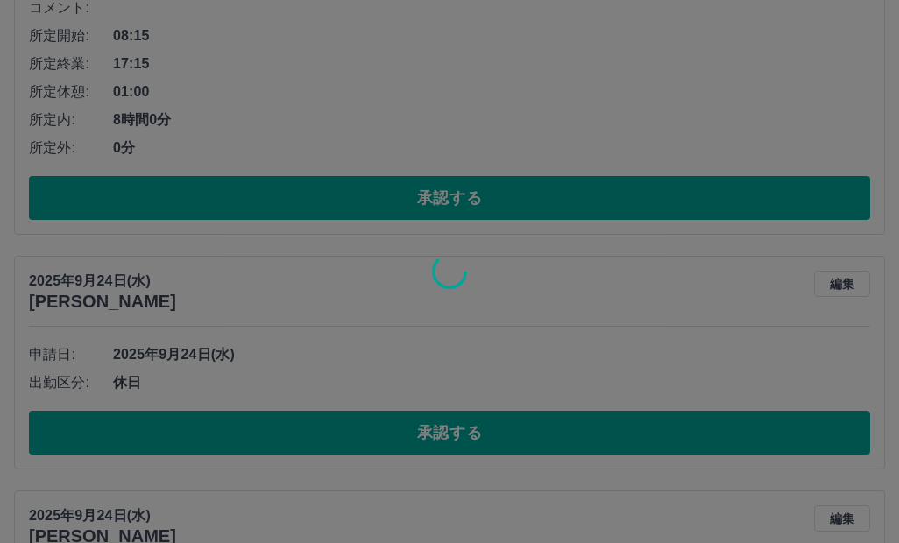
click at [285, 430] on div at bounding box center [449, 271] width 899 height 543
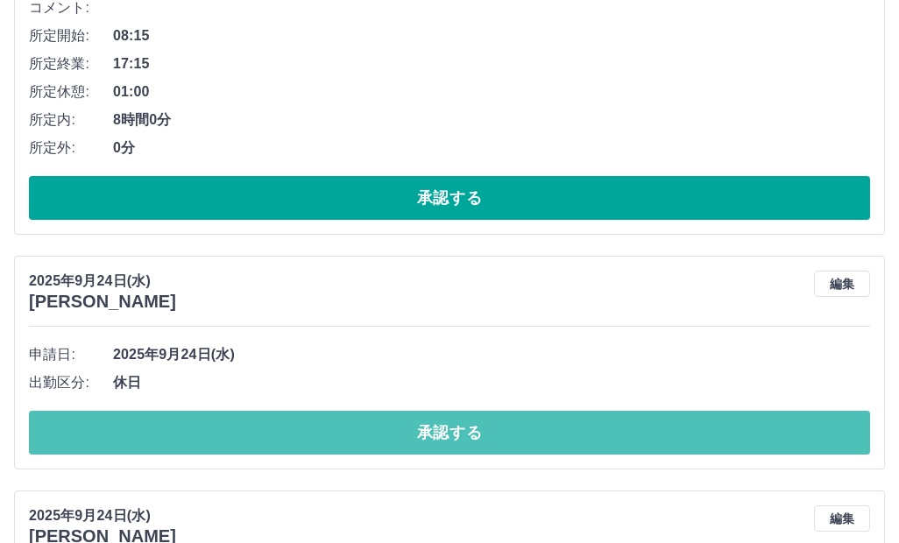
click at [285, 430] on button "承認する" at bounding box center [449, 433] width 841 height 44
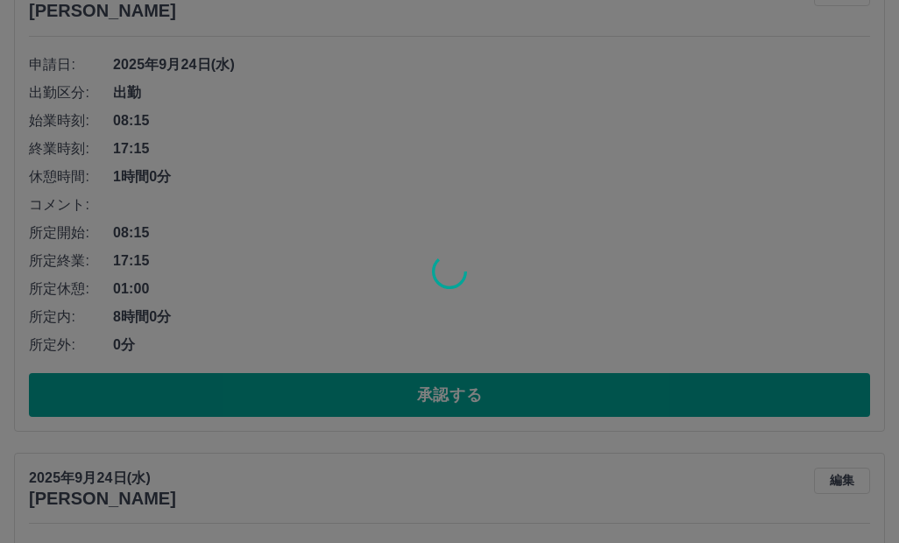
scroll to position [729, 0]
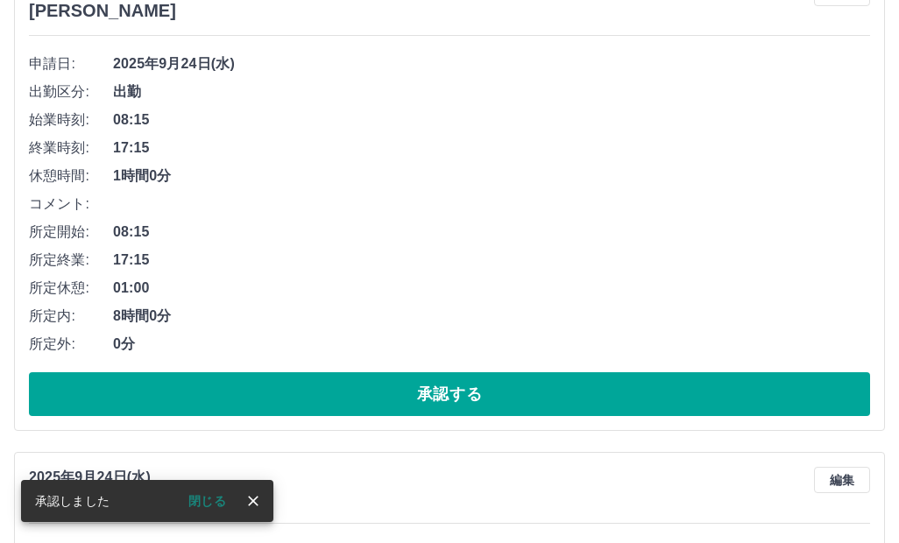
click at [299, 389] on button "承認する" at bounding box center [449, 394] width 841 height 44
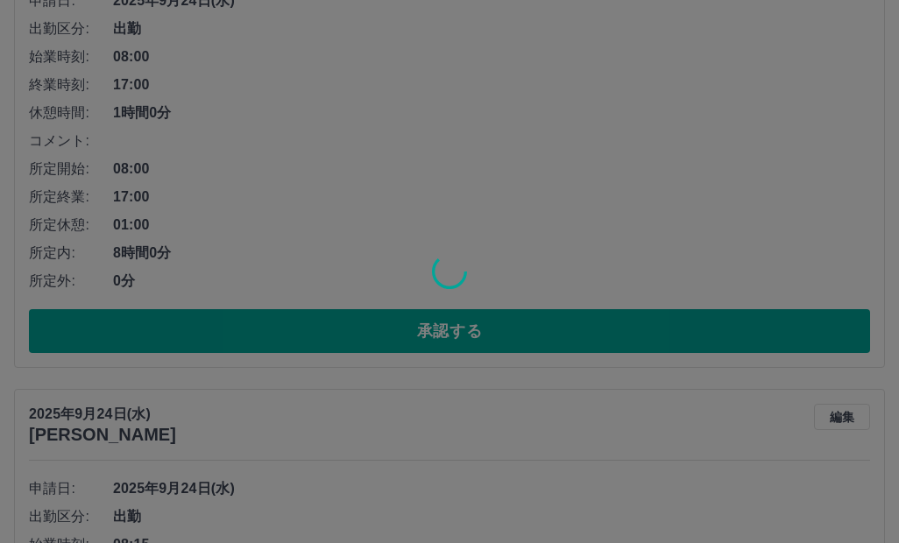
scroll to position [2218, 0]
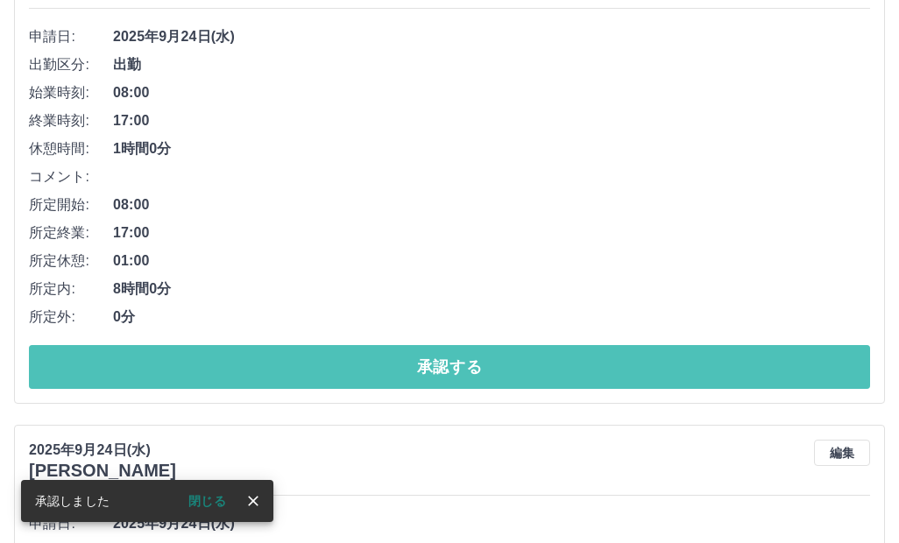
click at [289, 379] on button "承認する" at bounding box center [449, 367] width 841 height 44
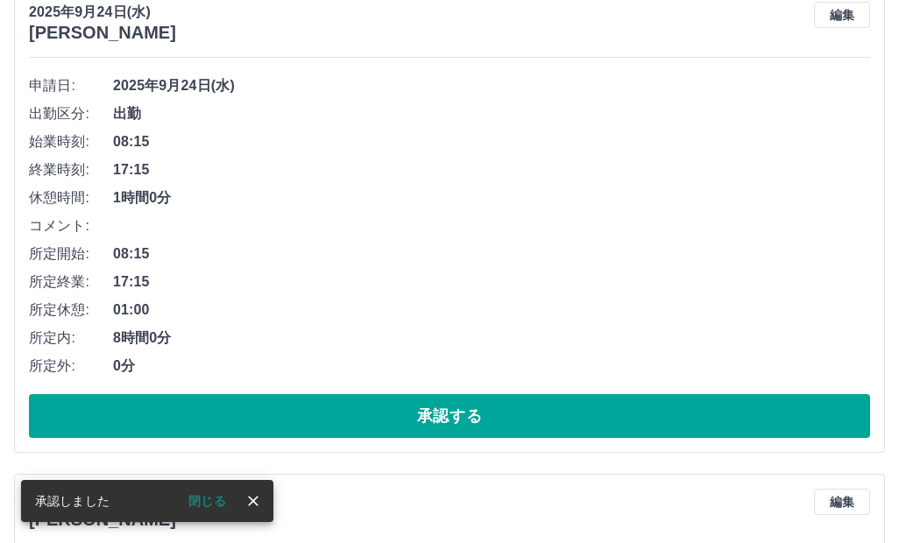
scroll to position [1682, 0]
click at [297, 393] on div "申請日: 2025年9月24日(水) 出勤区分: 出勤 始業時刻: 08:15 終業時刻: 17:15 休憩時間: 1時間0分 コメント: 所定開始: 08:…" at bounding box center [449, 255] width 841 height 366
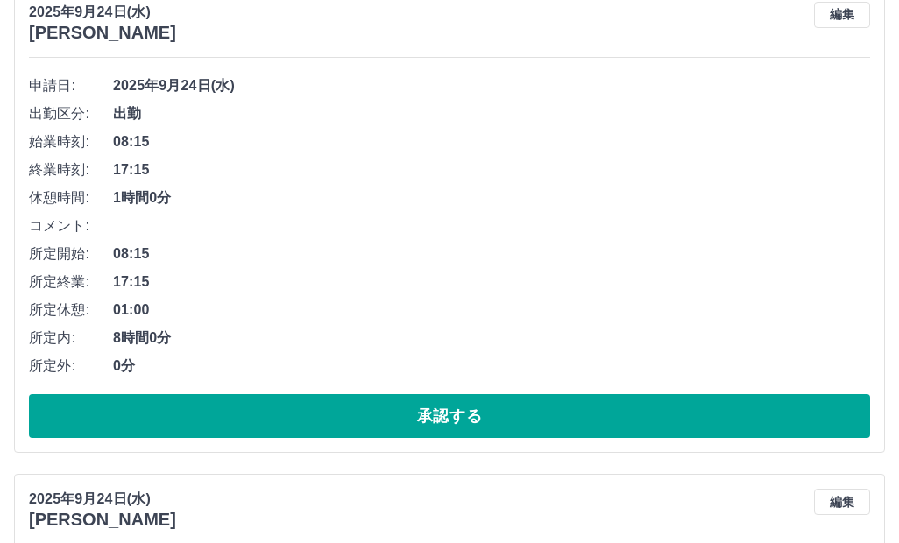
scroll to position [2120, 0]
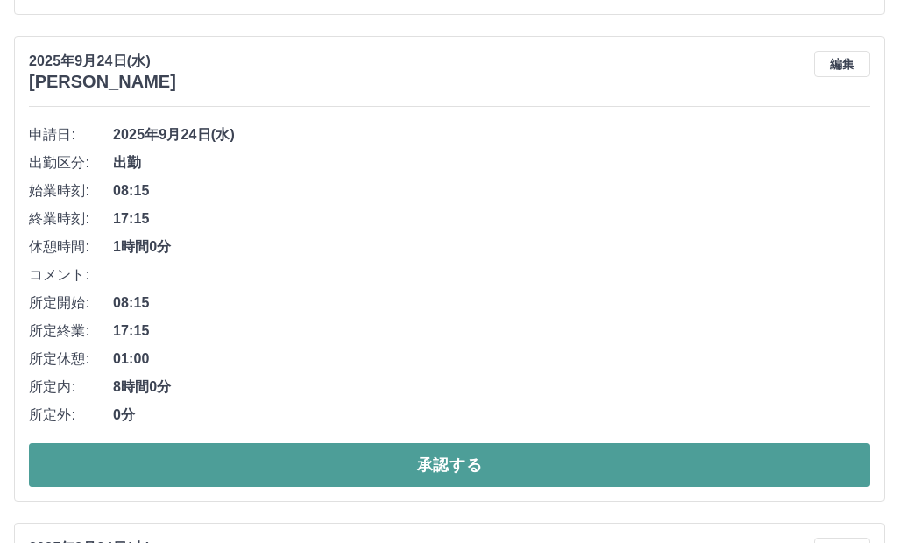
click at [324, 475] on button "承認する" at bounding box center [449, 465] width 841 height 44
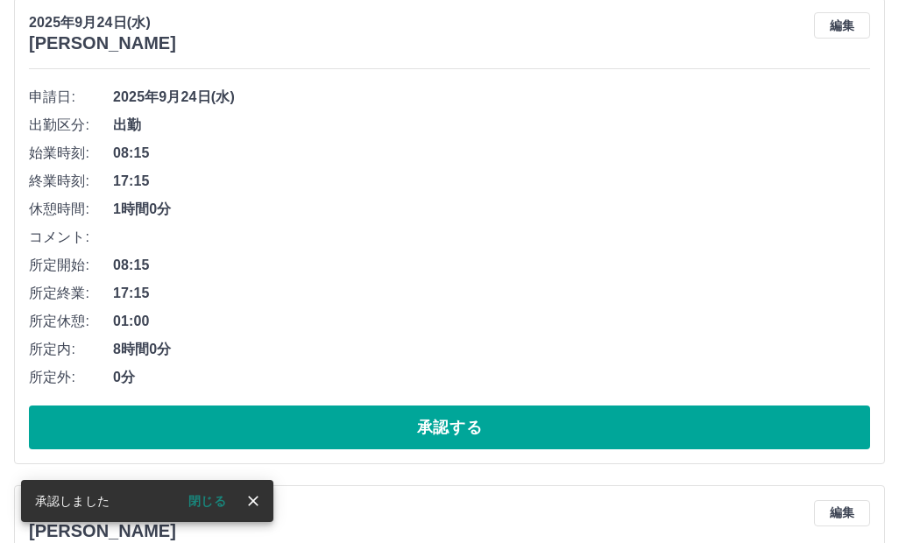
scroll to position [2159, 0]
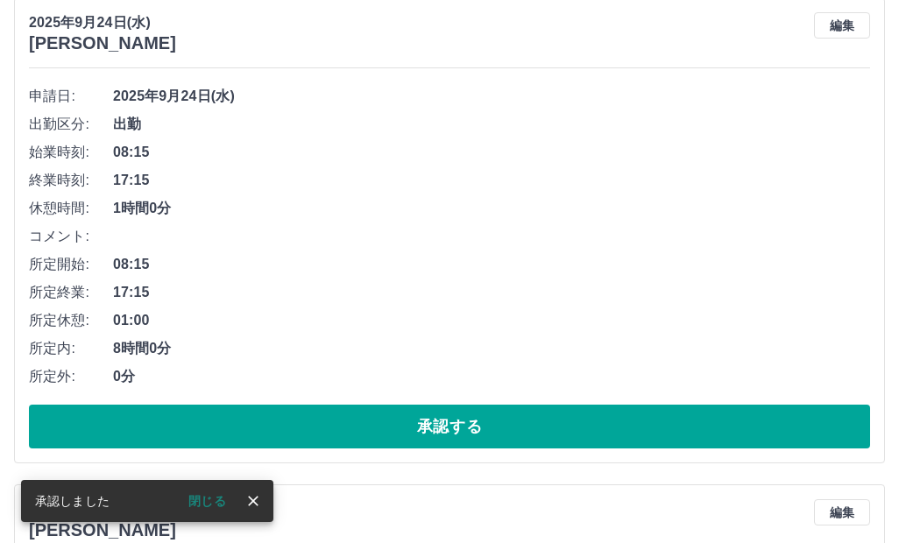
click at [314, 435] on button "承認する" at bounding box center [449, 427] width 841 height 44
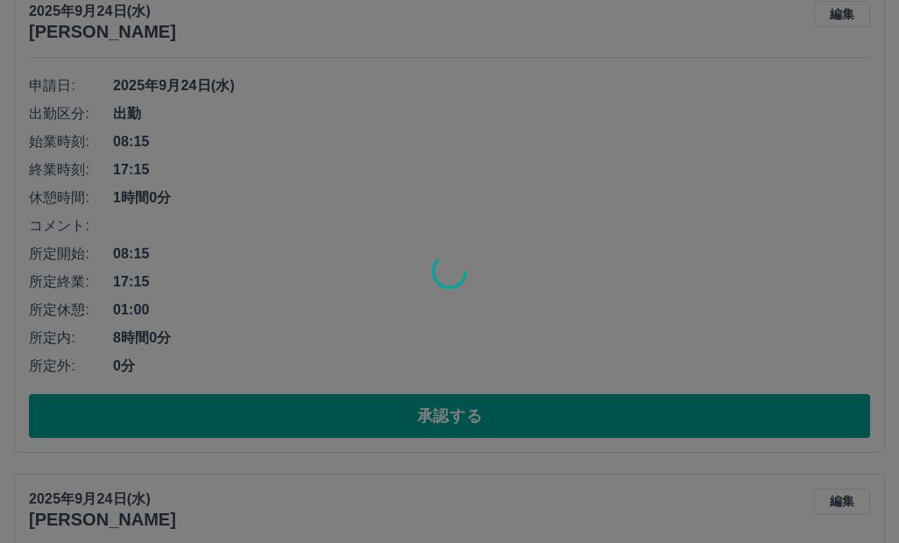
scroll to position [1633, 0]
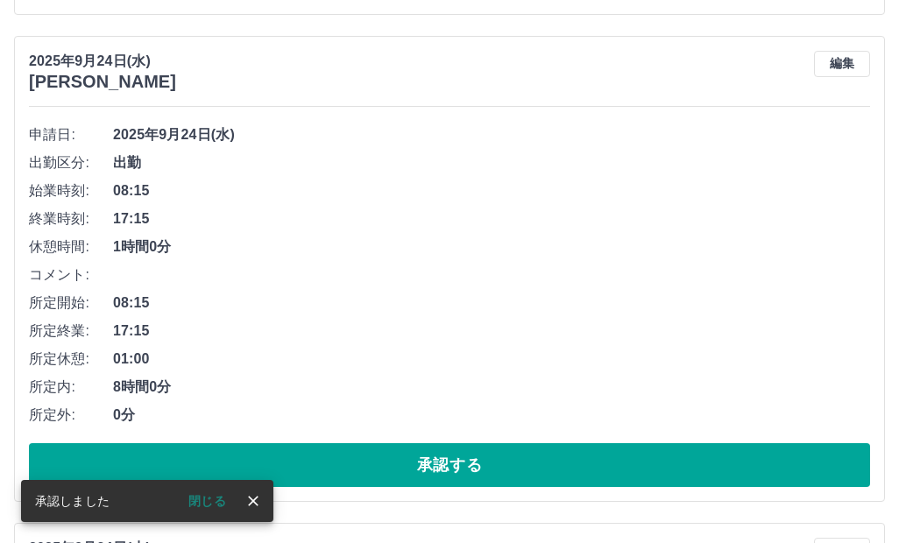
click at [322, 459] on button "承認する" at bounding box center [449, 465] width 841 height 44
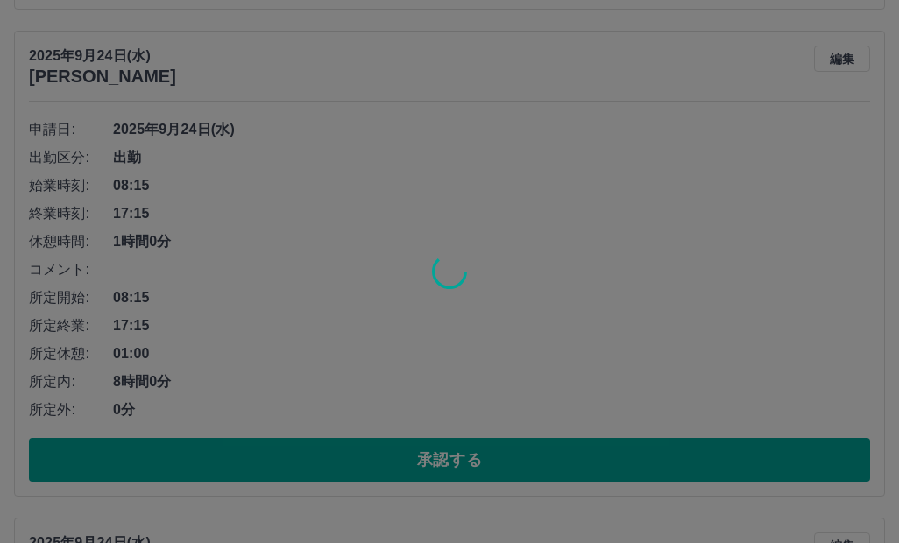
scroll to position [669, 0]
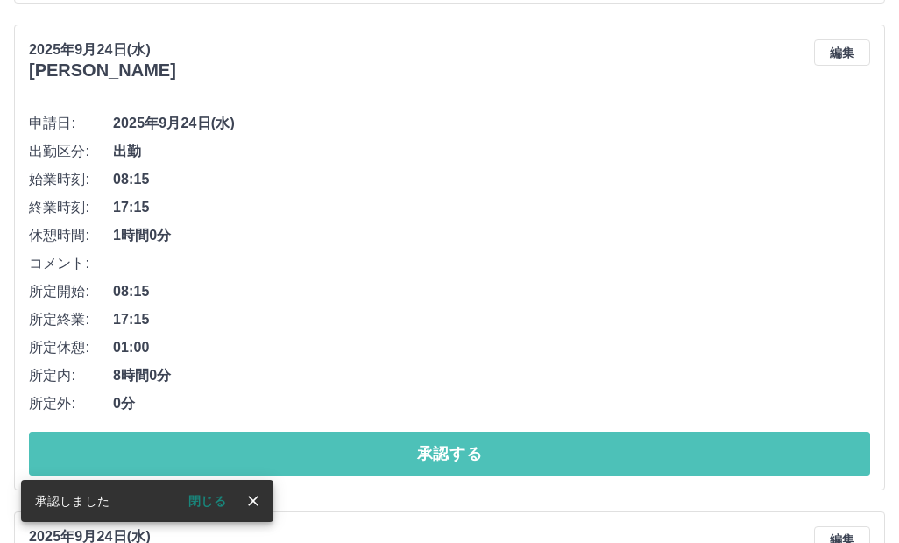
click at [317, 449] on button "承認する" at bounding box center [449, 454] width 841 height 44
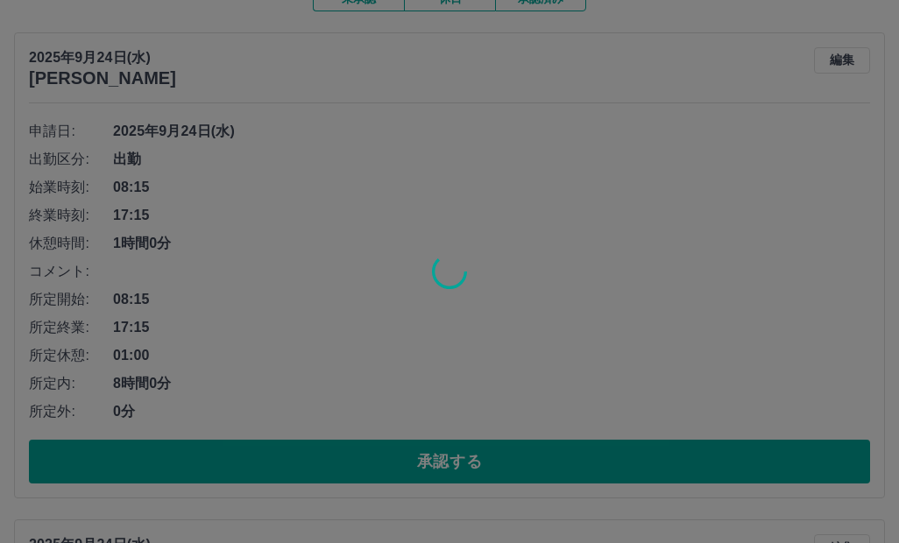
scroll to position [144, 0]
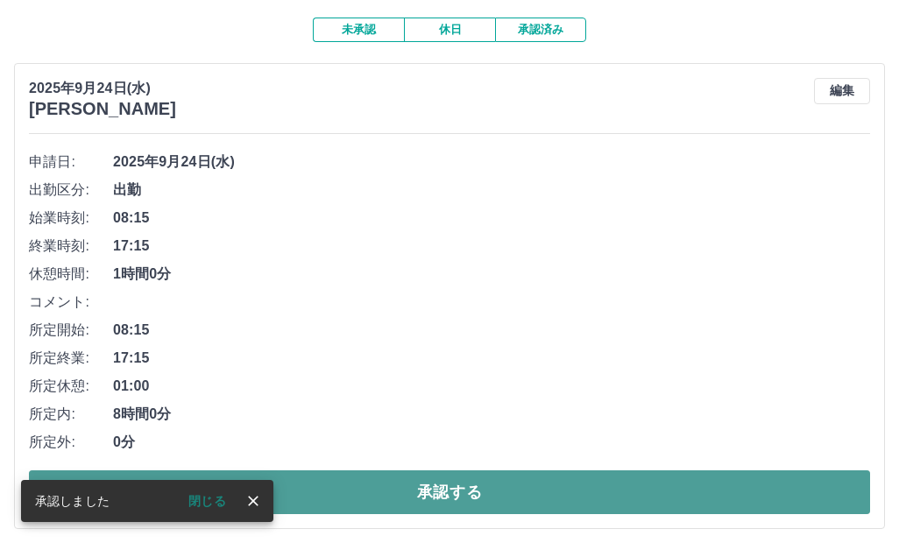
click at [338, 488] on button "承認する" at bounding box center [449, 493] width 841 height 44
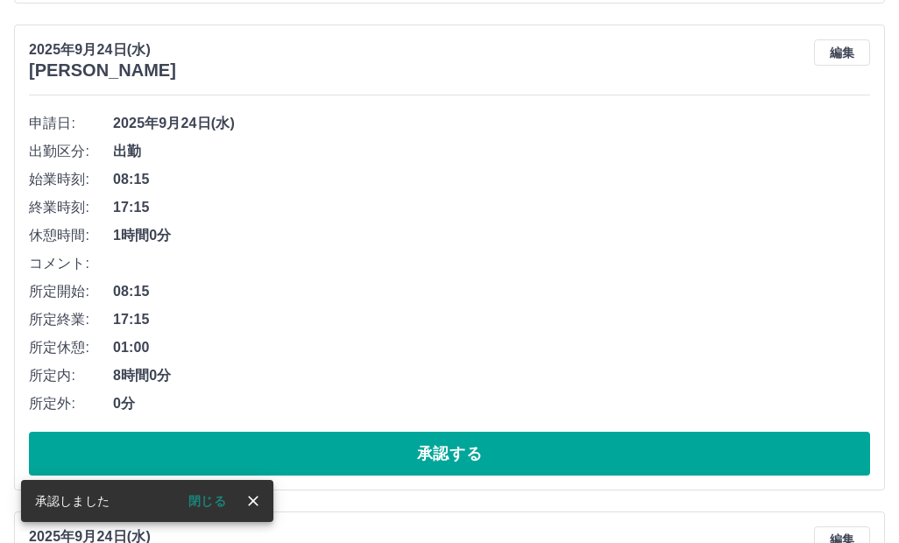
scroll to position [182, 0]
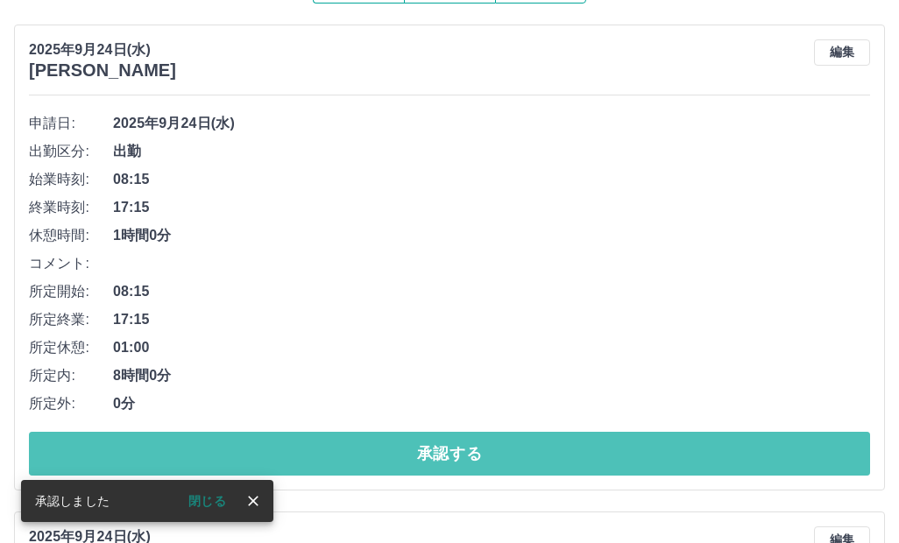
click at [337, 466] on button "承認する" at bounding box center [449, 454] width 841 height 44
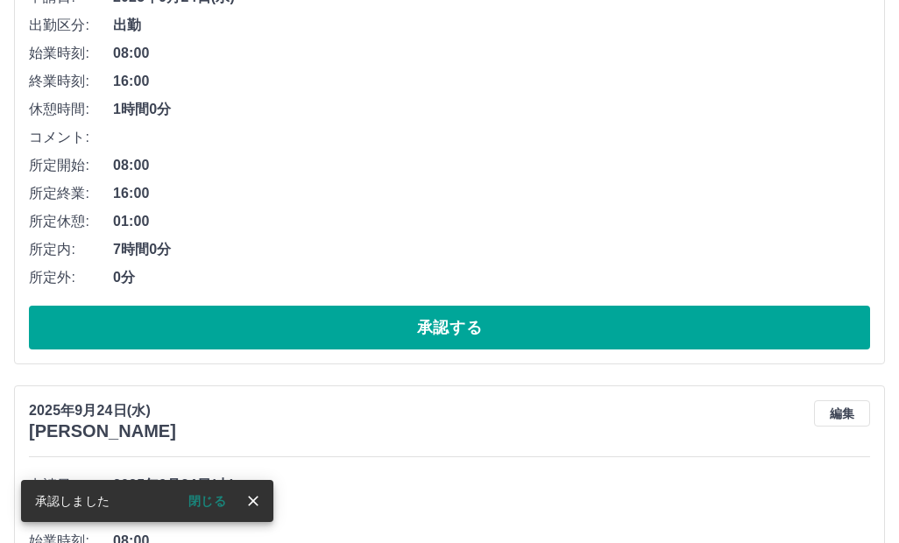
scroll to position [308, 0]
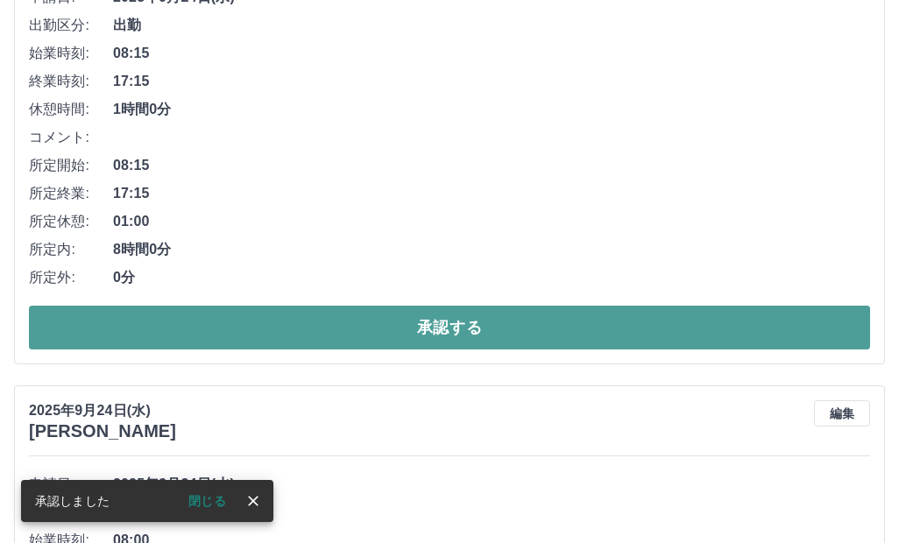
click at [327, 322] on button "承認する" at bounding box center [449, 328] width 841 height 44
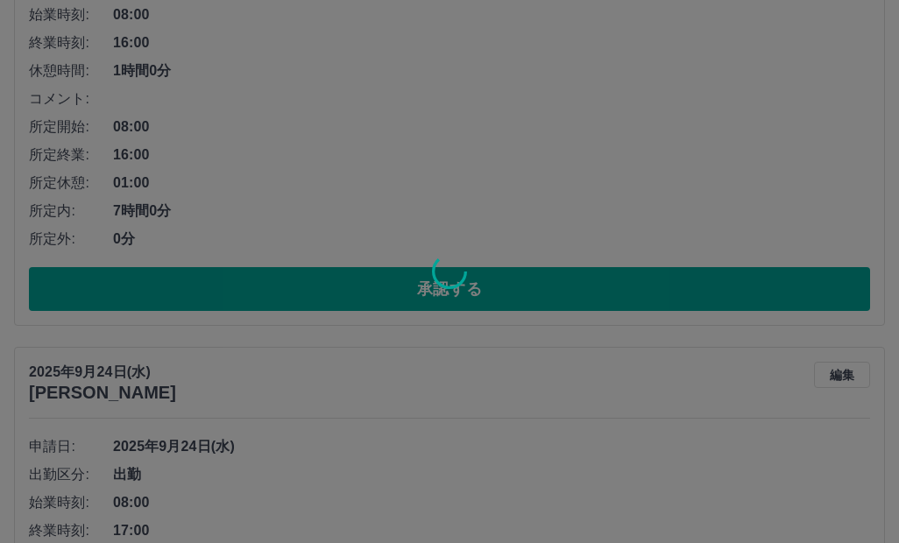
scroll to position [1272, 0]
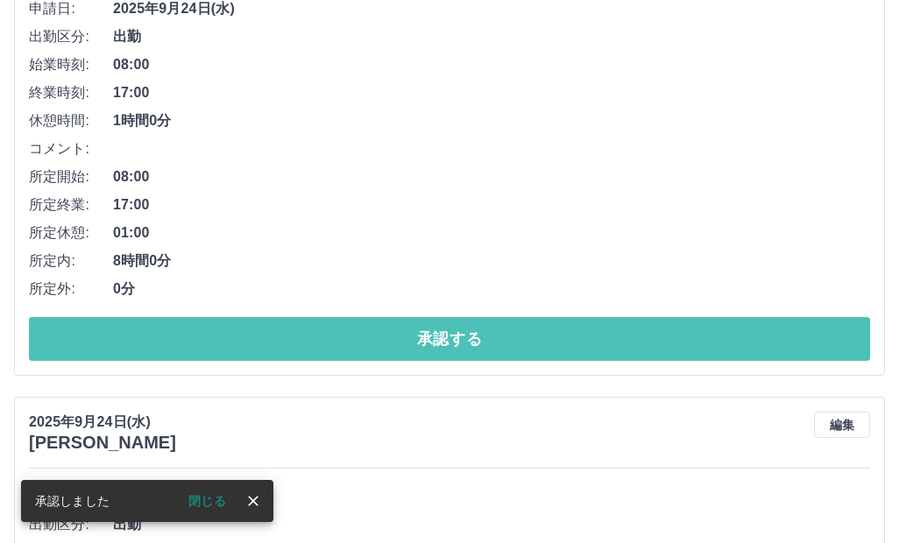
click at [318, 339] on button "承認する" at bounding box center [449, 339] width 841 height 44
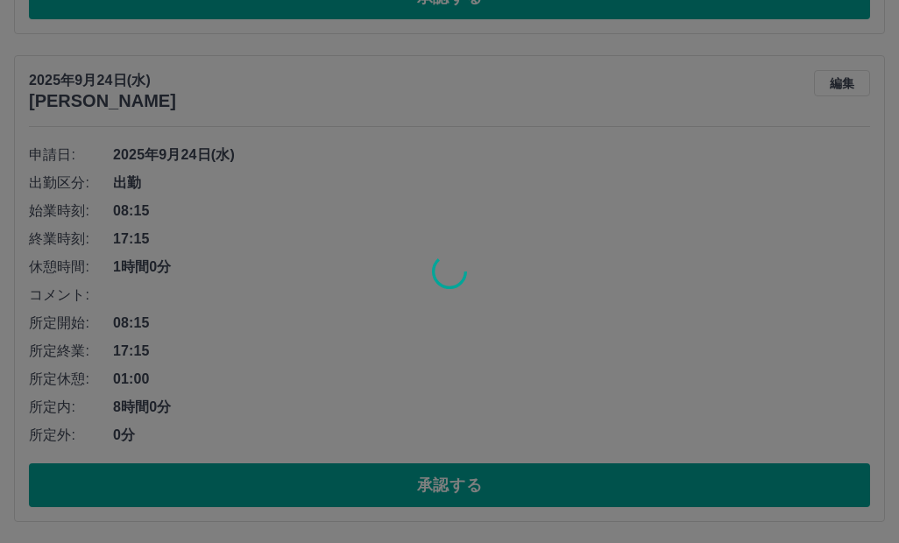
scroll to position [640, 0]
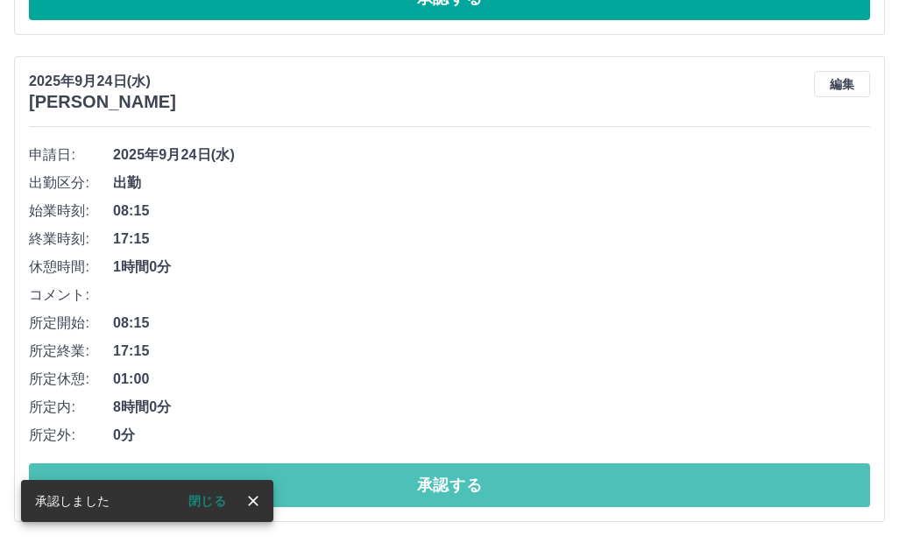
click at [357, 479] on button "承認する" at bounding box center [449, 486] width 841 height 44
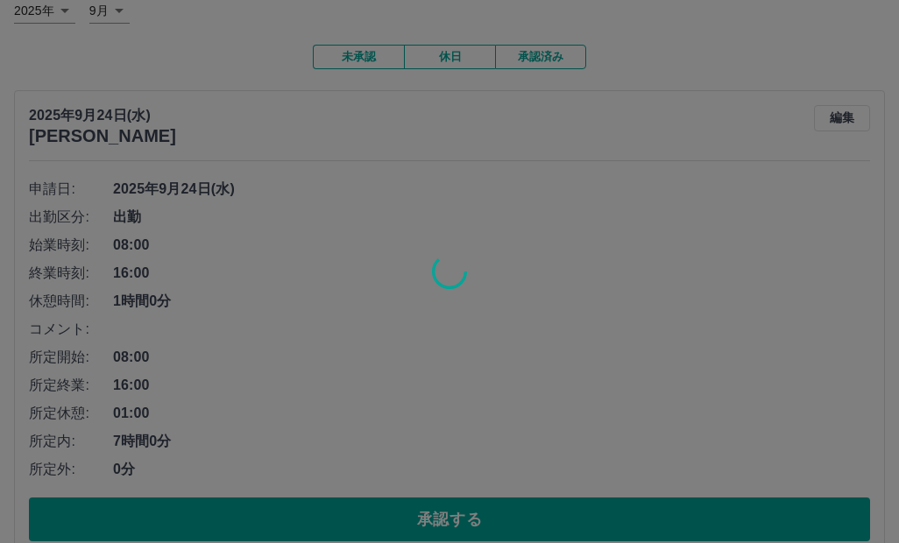
scroll to position [114, 0]
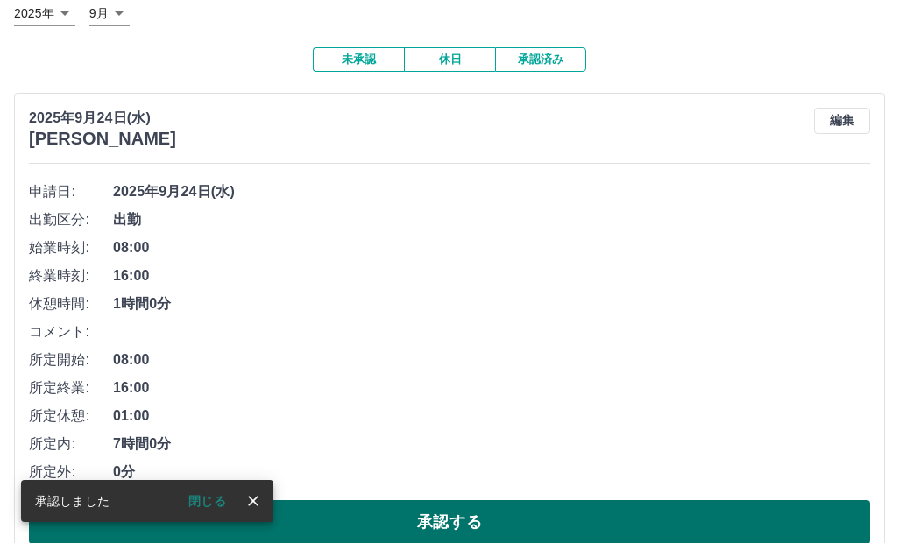
click at [360, 520] on button "承認する" at bounding box center [449, 522] width 841 height 44
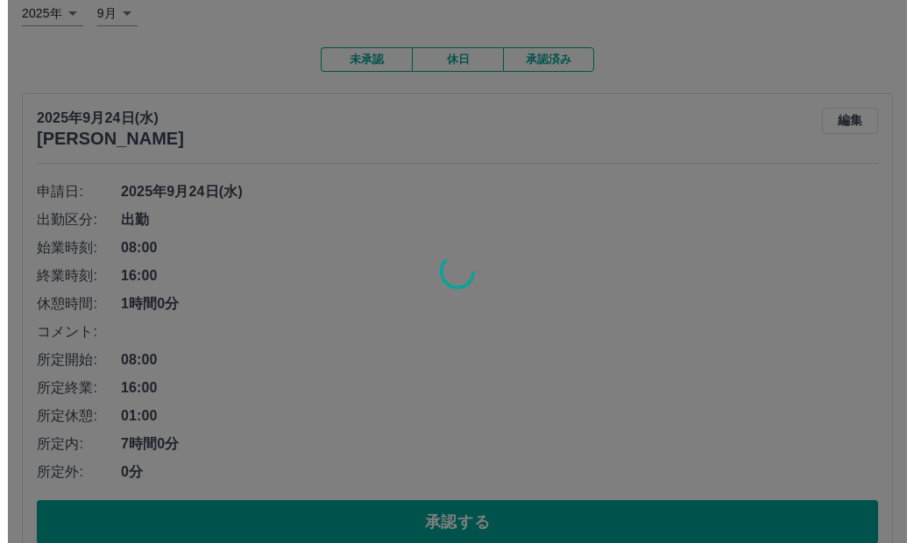
scroll to position [0, 0]
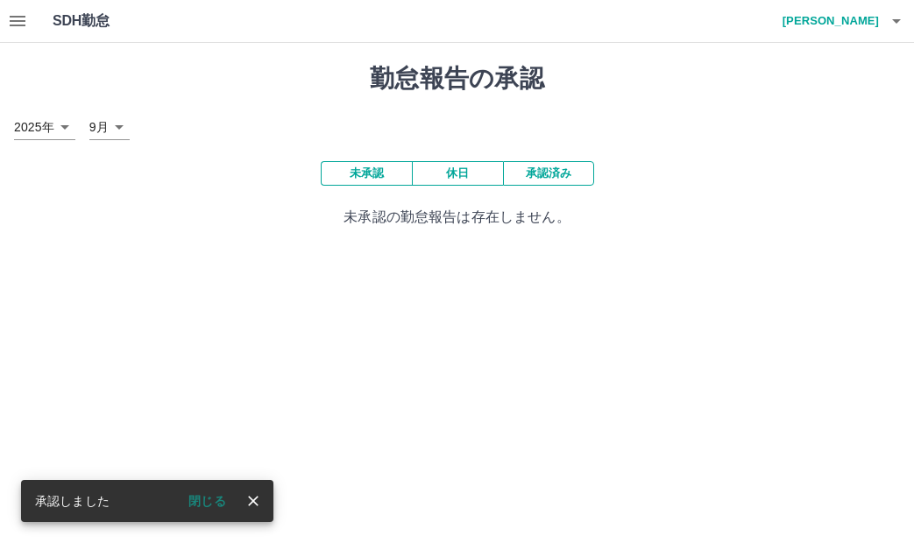
click at [894, 18] on icon "button" at bounding box center [896, 21] width 21 height 21
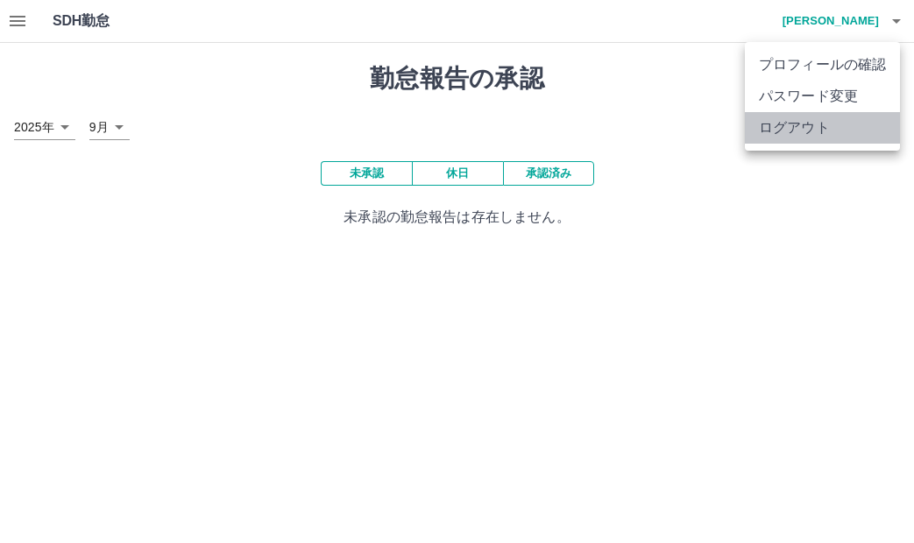
click at [830, 141] on li "ログアウト" at bounding box center [822, 128] width 155 height 32
click at [797, 123] on li "ログアウト" at bounding box center [822, 128] width 155 height 32
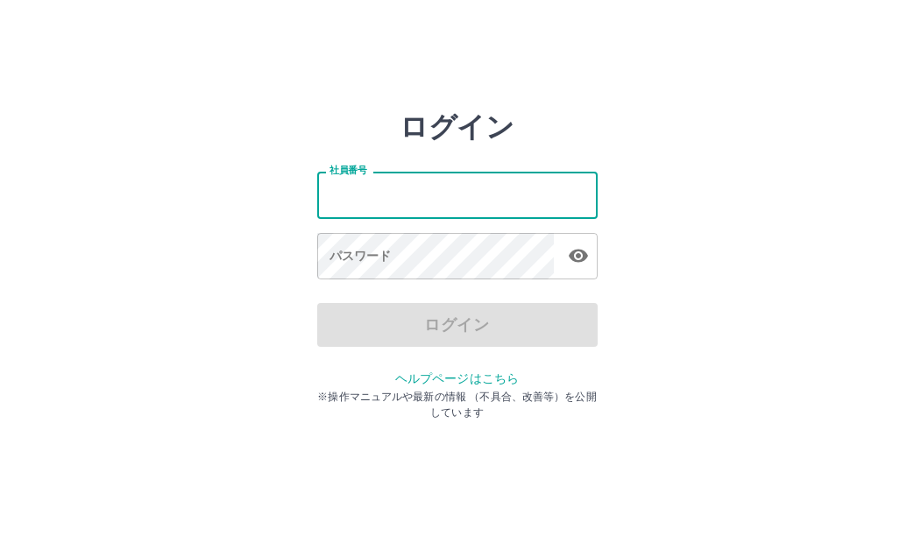
click at [464, 197] on input "社員番号" at bounding box center [457, 195] width 280 height 46
type input "*******"
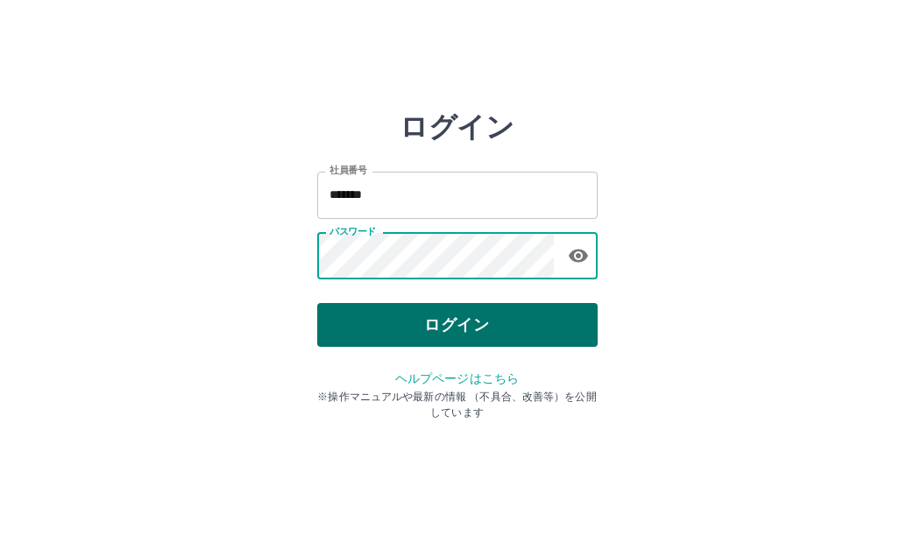
click at [548, 321] on button "ログイン" at bounding box center [457, 325] width 280 height 44
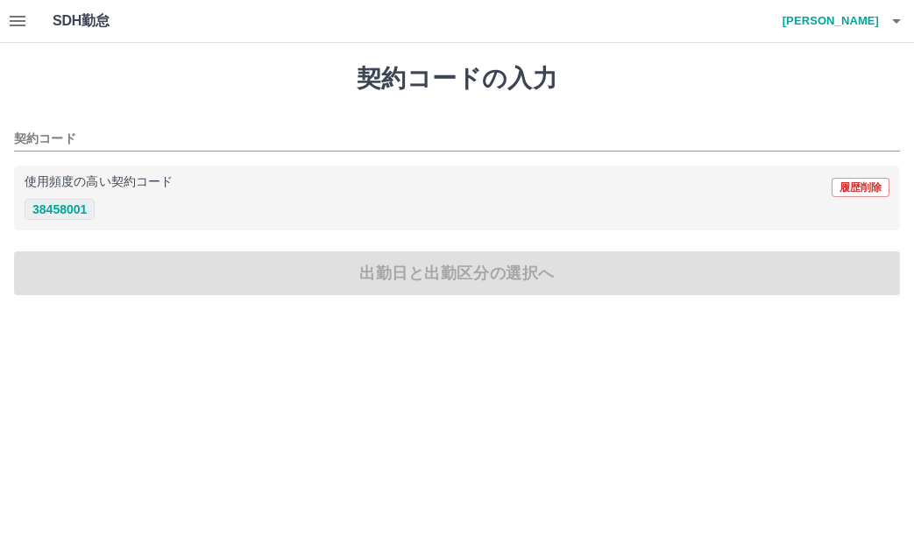
click at [53, 209] on button "38458001" at bounding box center [60, 209] width 70 height 21
type input "********"
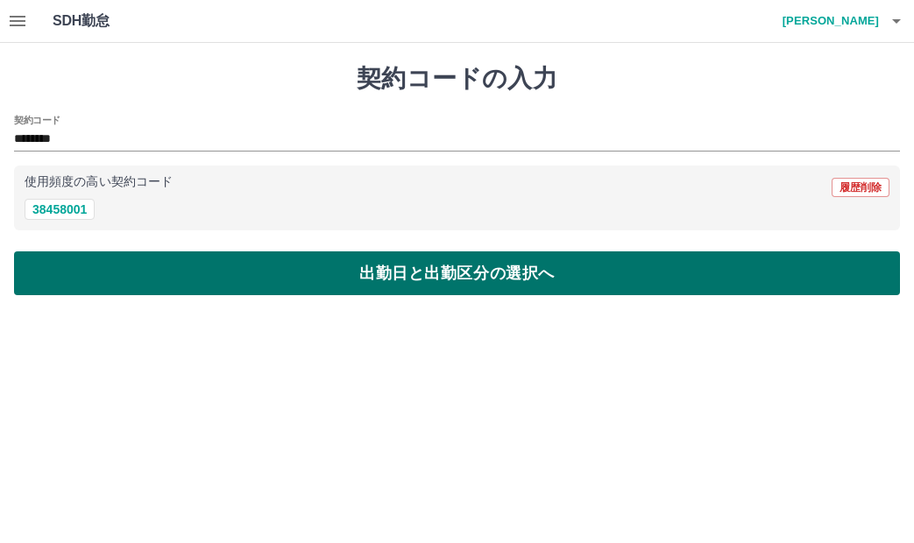
click at [80, 260] on button "出勤日と出勤区分の選択へ" at bounding box center [457, 273] width 886 height 44
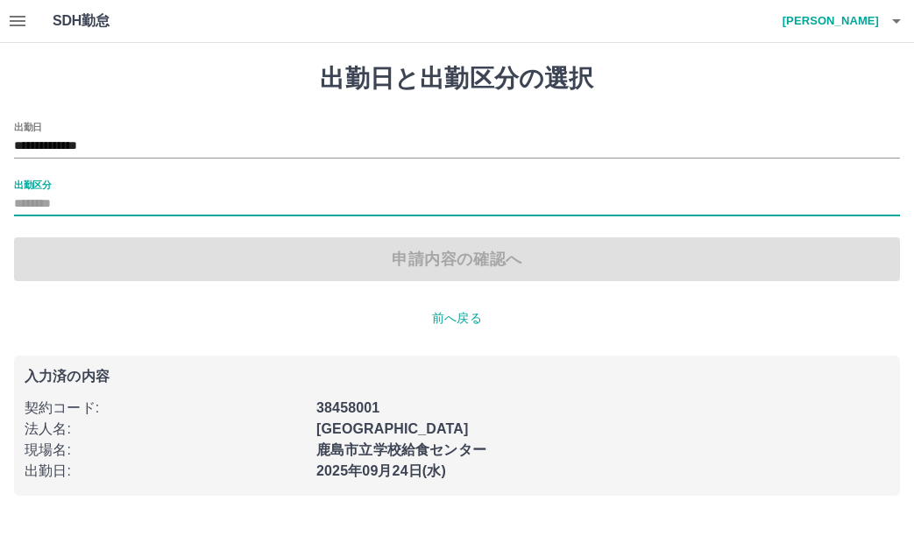
click at [46, 207] on input "出勤区分" at bounding box center [457, 205] width 886 height 22
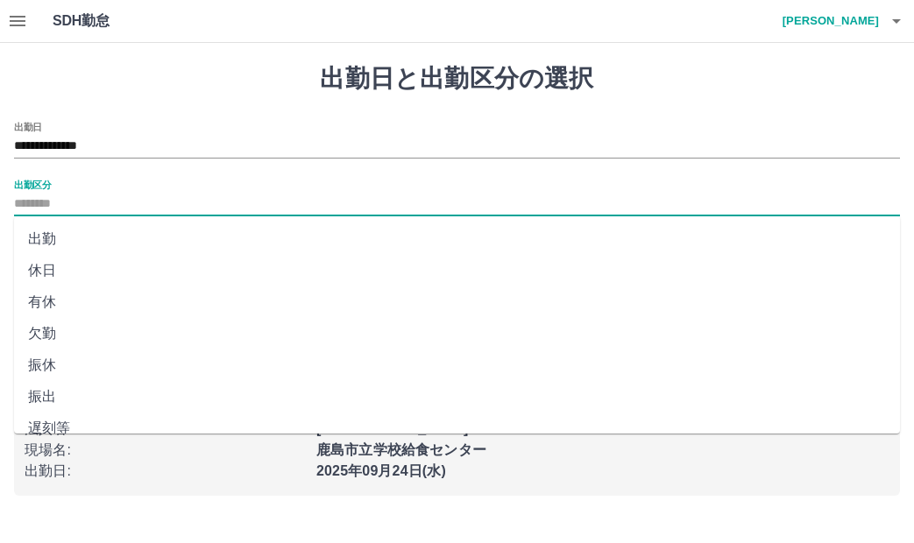
click at [58, 332] on li "欠勤" at bounding box center [457, 334] width 886 height 32
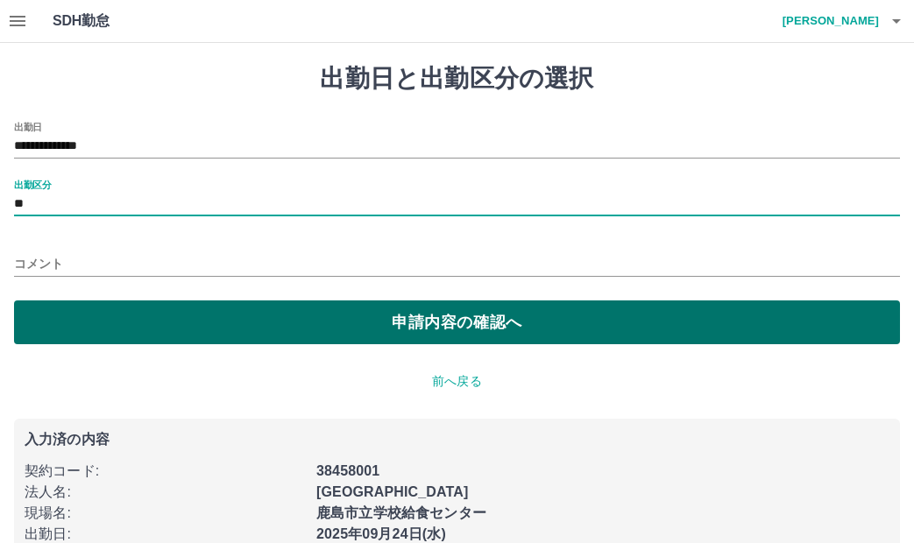
type input "**"
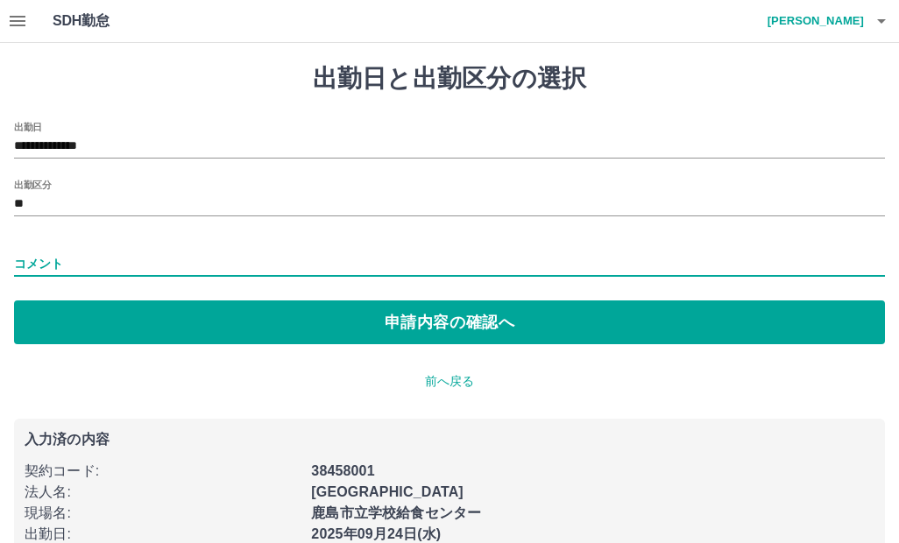
click at [58, 264] on input "コメント" at bounding box center [449, 263] width 871 height 25
type input "***"
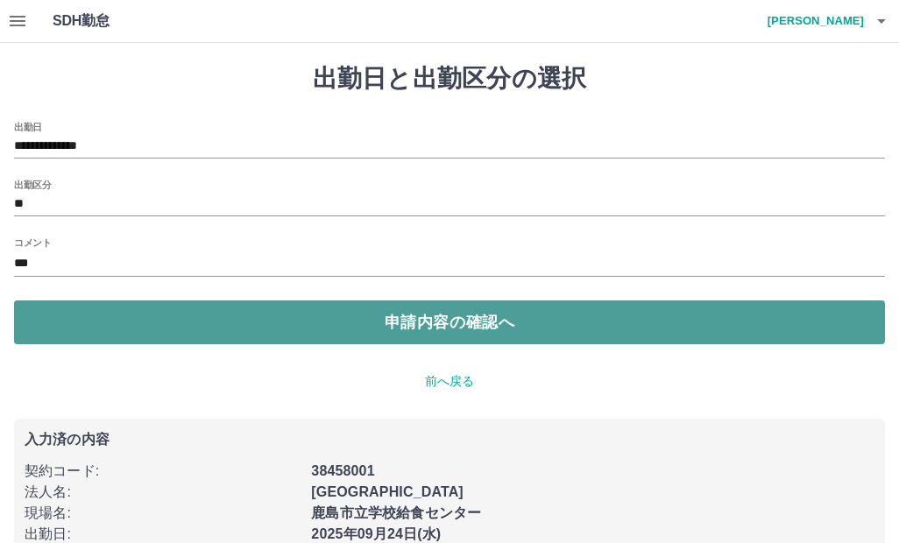
click at [113, 316] on button "申請内容の確認へ" at bounding box center [449, 323] width 871 height 44
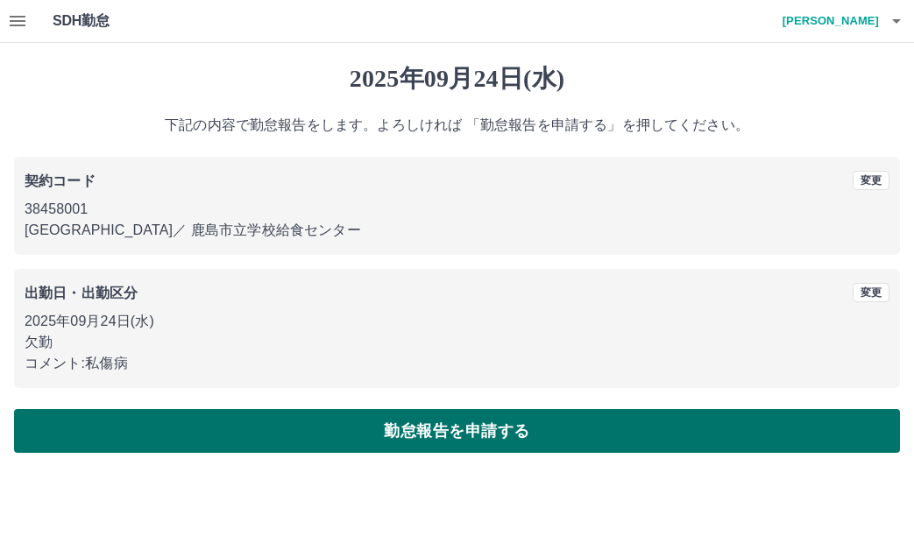
click at [355, 430] on button "勤怠報告を申請する" at bounding box center [457, 431] width 886 height 44
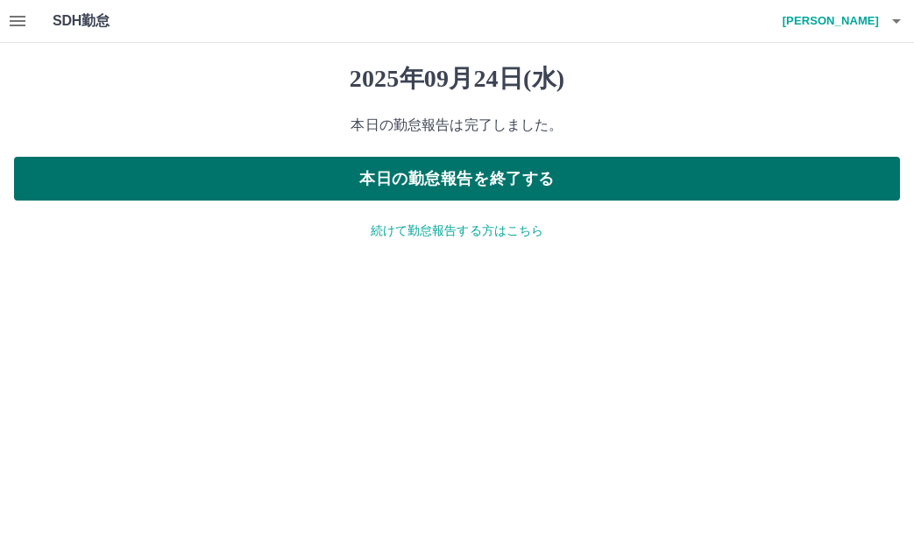
click at [513, 187] on button "本日の勤怠報告を終了する" at bounding box center [457, 179] width 886 height 44
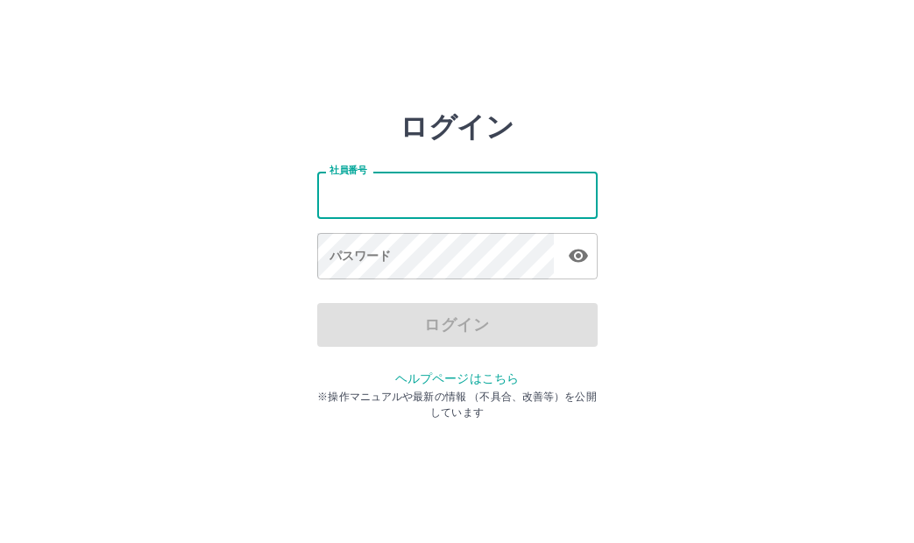
click at [403, 200] on input "社員番号" at bounding box center [457, 195] width 280 height 46
type input "*******"
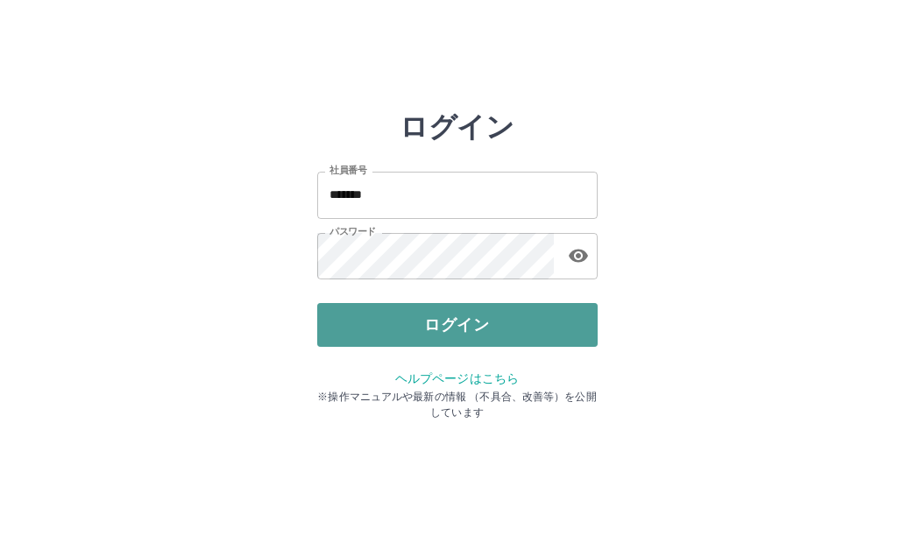
click at [506, 323] on button "ログイン" at bounding box center [457, 325] width 280 height 44
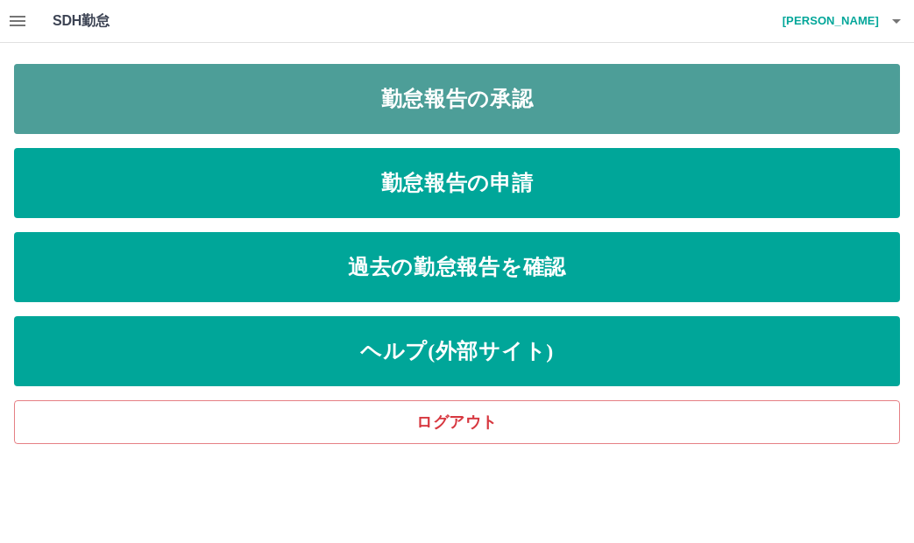
click at [567, 111] on link "勤怠報告の承認" at bounding box center [457, 99] width 886 height 70
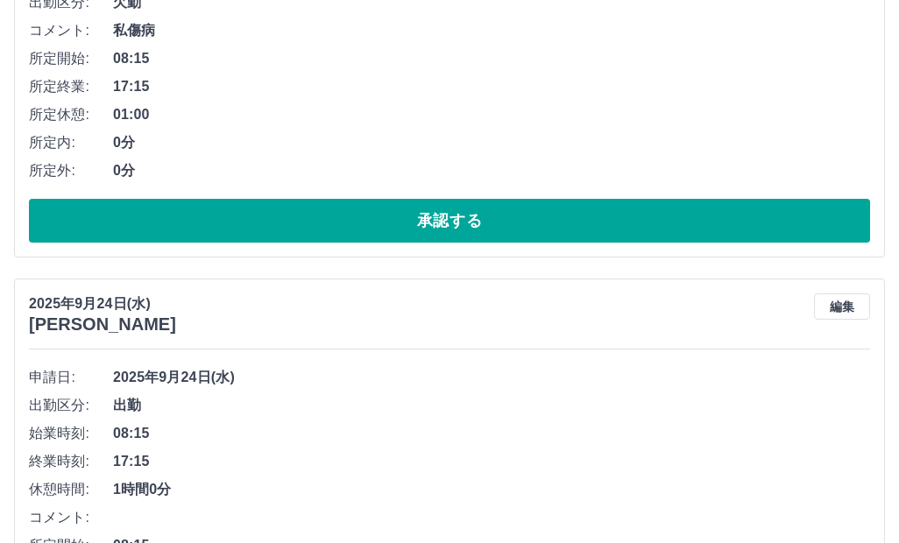
scroll to position [350, 0]
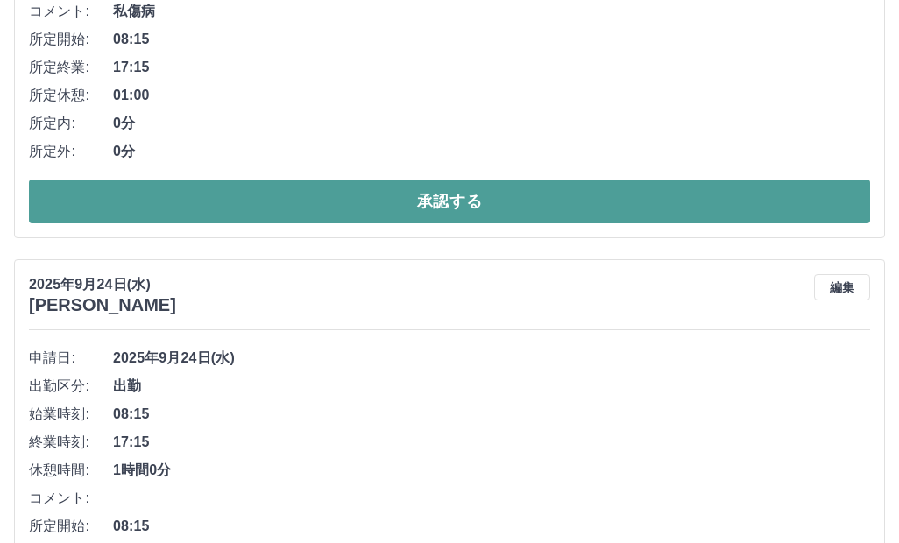
click at [262, 195] on button "承認する" at bounding box center [449, 202] width 841 height 44
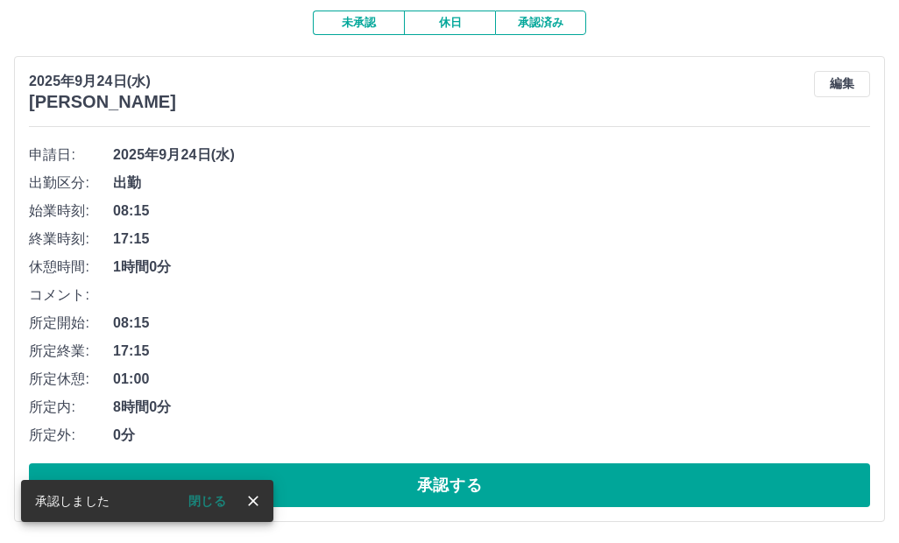
scroll to position [152, 0]
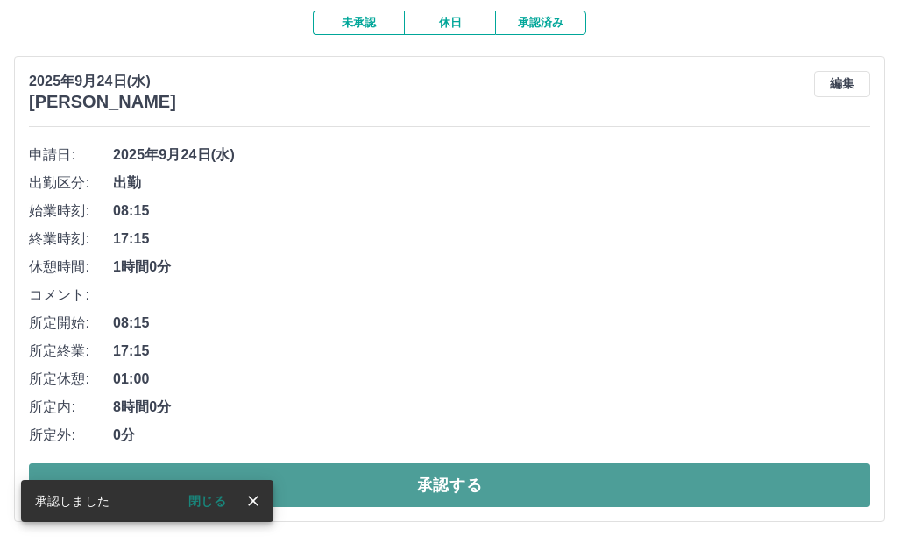
click at [367, 476] on button "承認する" at bounding box center [449, 486] width 841 height 44
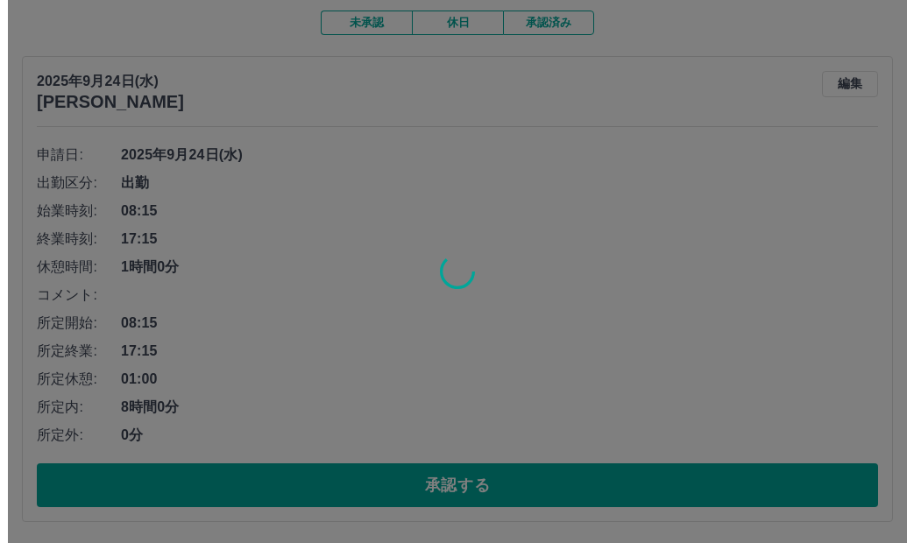
scroll to position [0, 0]
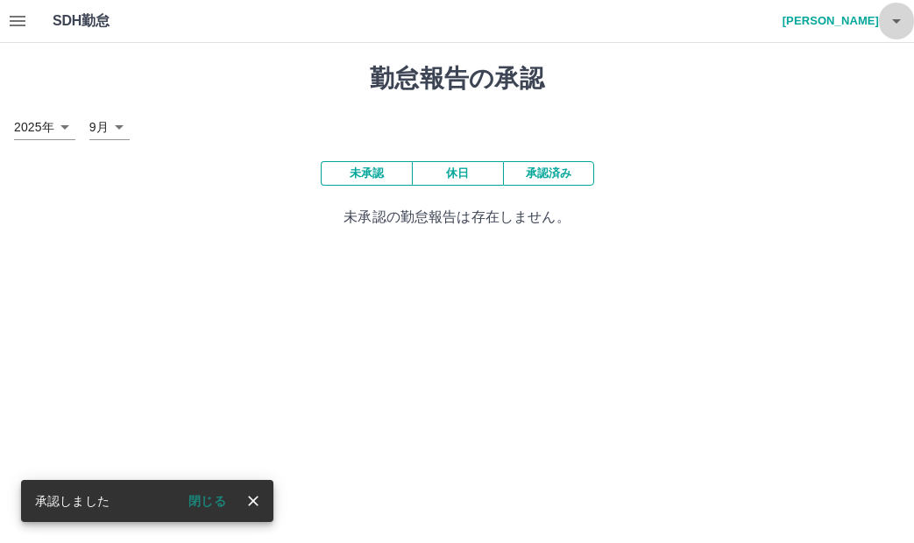
click at [880, 19] on button "button" at bounding box center [896, 21] width 35 height 42
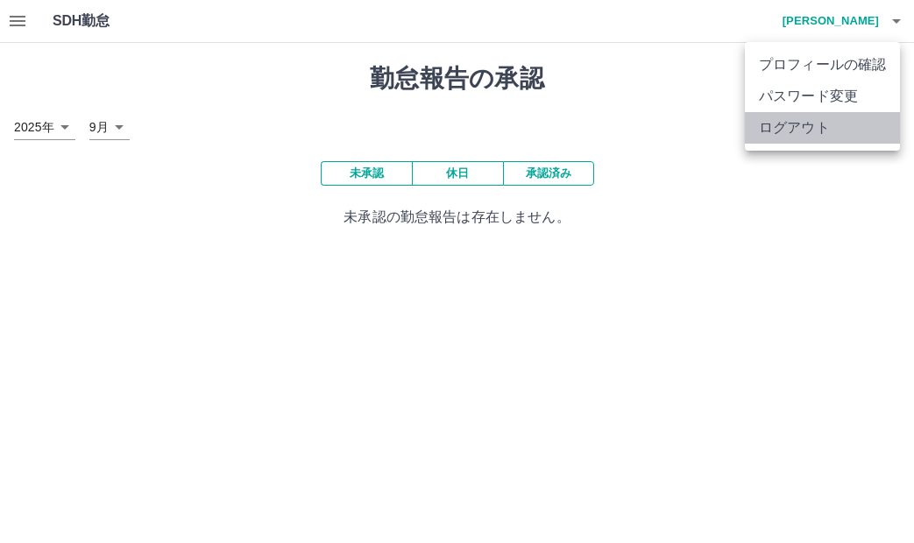
click at [846, 128] on li "ログアウト" at bounding box center [822, 128] width 155 height 32
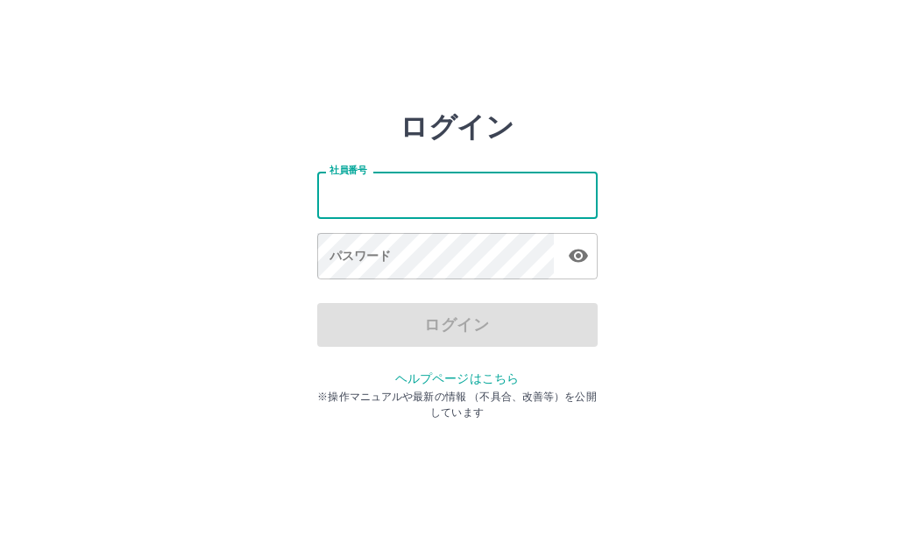
click at [541, 180] on input "社員番号" at bounding box center [457, 195] width 280 height 46
type input "*******"
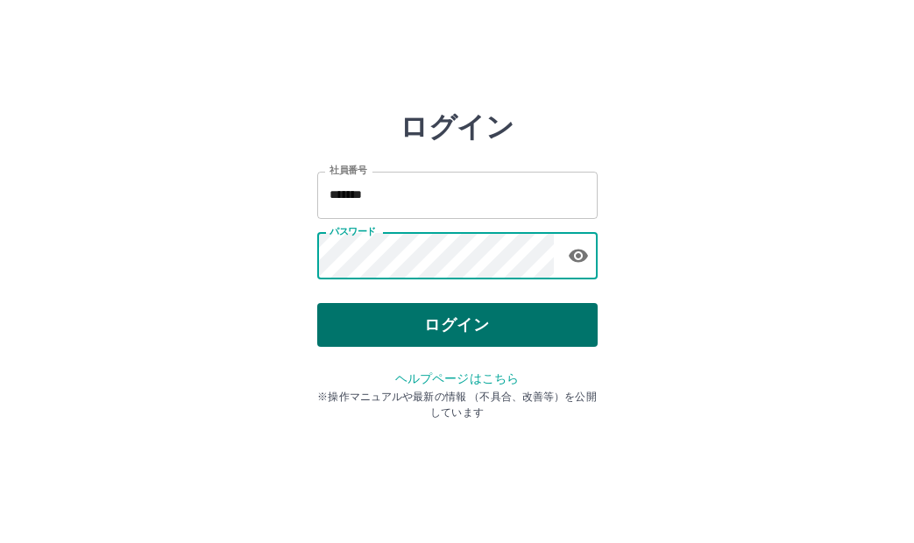
click at [513, 336] on button "ログイン" at bounding box center [457, 325] width 280 height 44
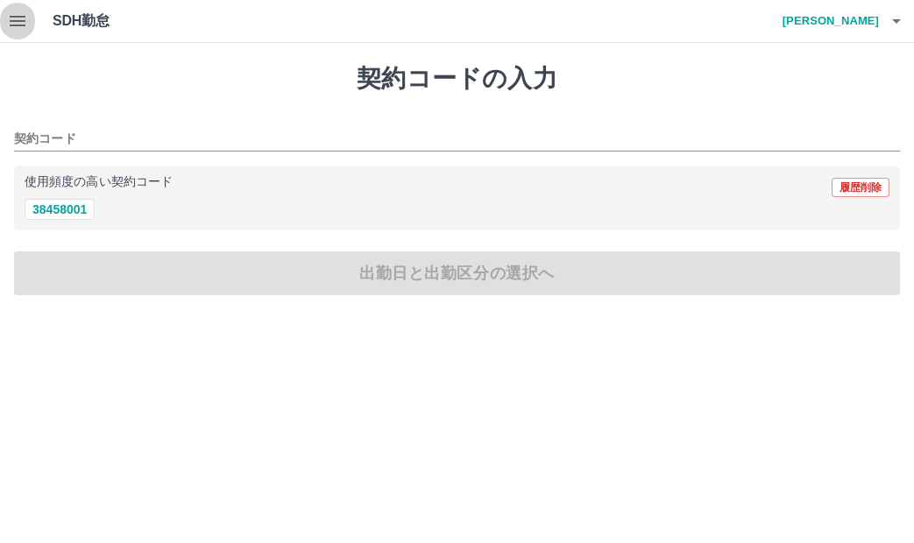
click at [18, 18] on icon "button" at bounding box center [18, 21] width 16 height 11
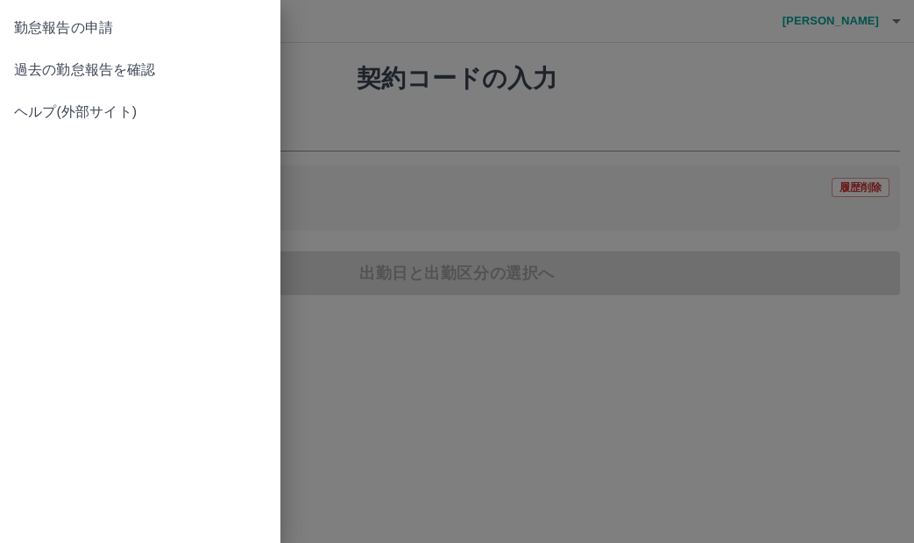
click at [97, 65] on span "過去の勤怠報告を確認" at bounding box center [140, 70] width 252 height 21
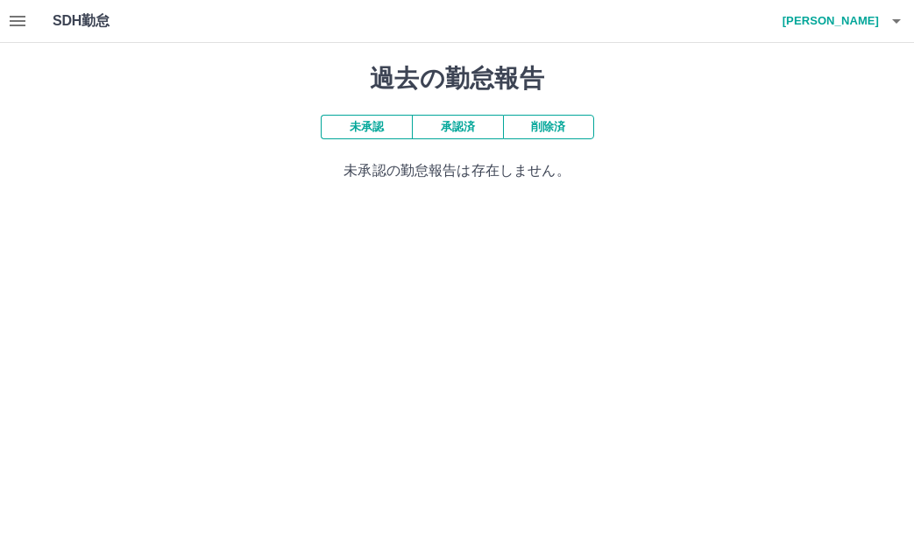
click at [471, 132] on button "承認済" at bounding box center [457, 127] width 91 height 25
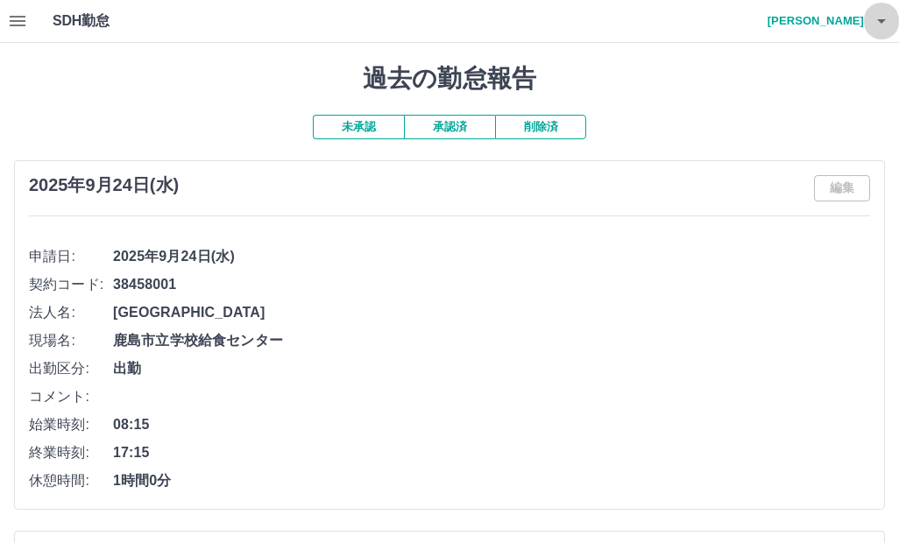
click at [876, 25] on icon "button" at bounding box center [881, 21] width 21 height 21
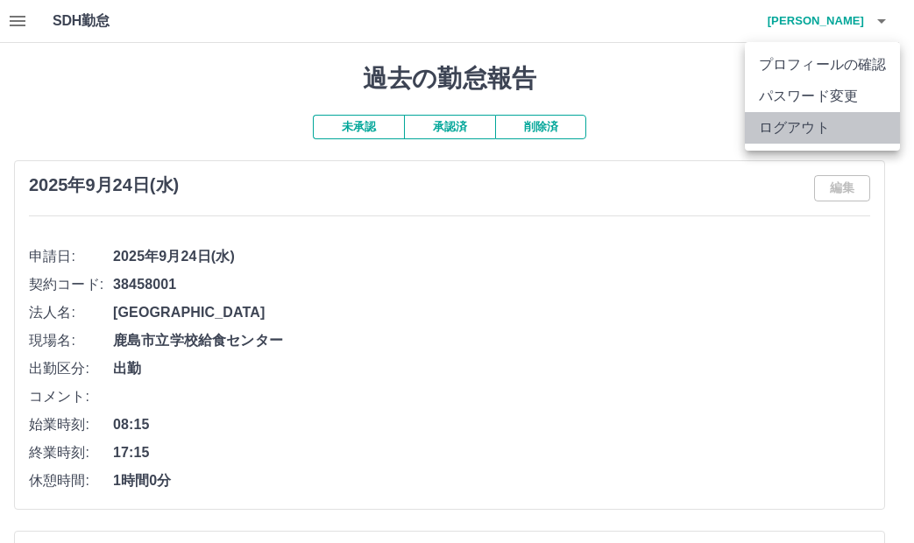
click at [839, 134] on li "ログアウト" at bounding box center [822, 128] width 155 height 32
